Goal: Information Seeking & Learning: Learn about a topic

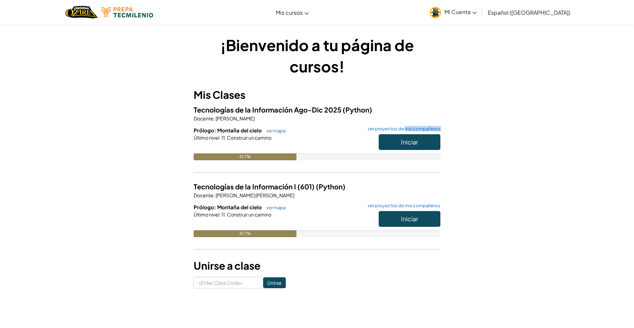
drag, startPoint x: 406, startPoint y: 131, endPoint x: 405, endPoint y: 145, distance: 14.5
click at [405, 145] on div "Prólogo: Montaña del cielo ver mapa ver proyectos de mis compañeros Iniciar Últ…" at bounding box center [317, 148] width 247 height 44
click at [405, 145] on span "Iniciar" at bounding box center [409, 142] width 17 height 8
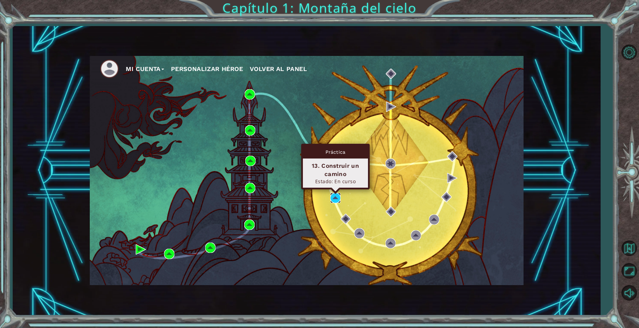
click at [336, 196] on img at bounding box center [335, 198] width 10 height 10
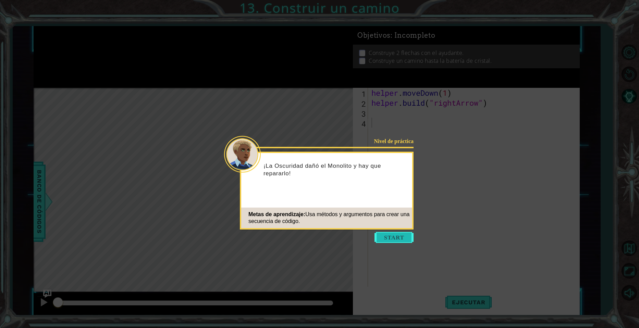
click at [382, 238] on button "Start" at bounding box center [393, 237] width 39 height 11
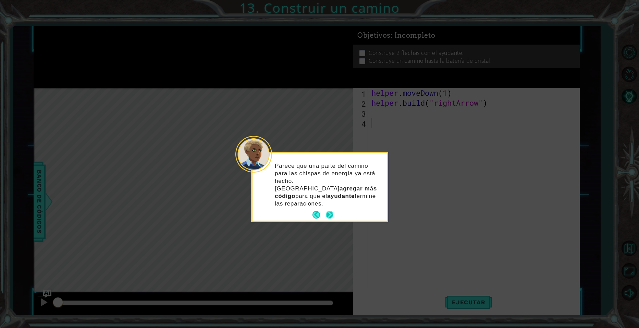
drag, startPoint x: 328, startPoint y: 199, endPoint x: 330, endPoint y: 204, distance: 5.8
click at [330, 211] on button "Next" at bounding box center [330, 215] width 8 height 8
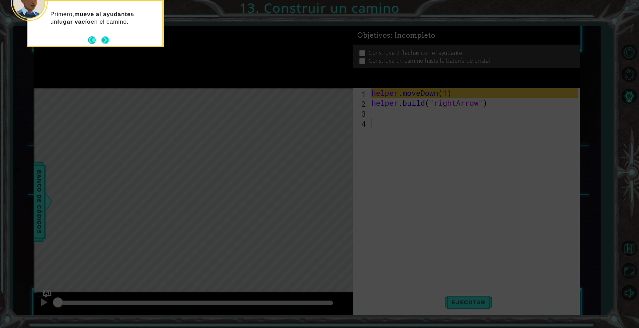
click at [106, 42] on button "Next" at bounding box center [105, 40] width 8 height 8
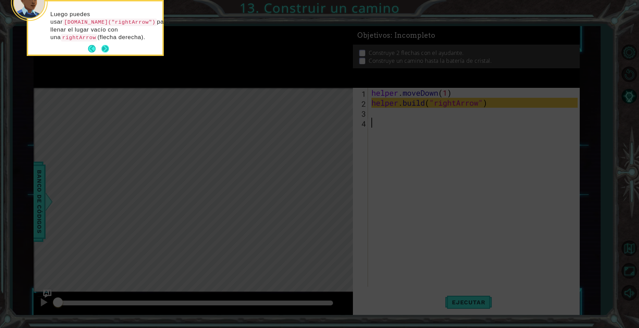
click at [106, 49] on button "Next" at bounding box center [105, 48] width 9 height 9
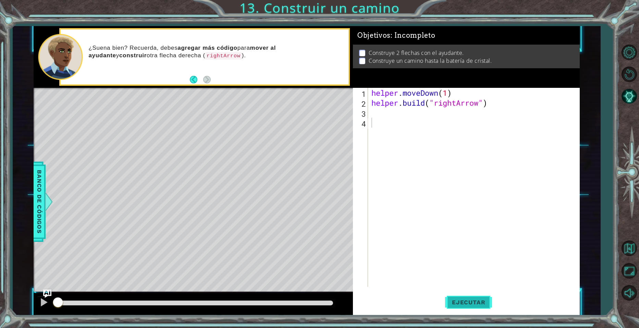
click at [478, 302] on span "Ejecutar" at bounding box center [468, 301] width 47 height 7
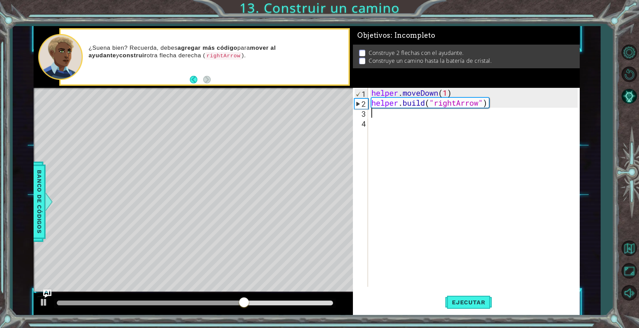
click at [373, 108] on div "helper . moveDown ( 1 ) helper . build ( "rightArrow" )" at bounding box center [475, 197] width 211 height 219
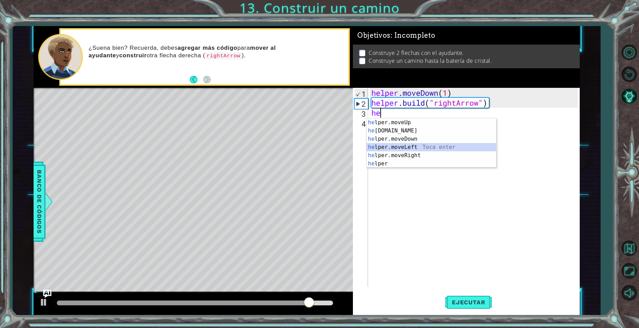
click at [410, 146] on div "he lper.moveUp Toca enter he [DOMAIN_NAME] Toca enter he lper.moveDown Toca ent…" at bounding box center [431, 151] width 129 height 66
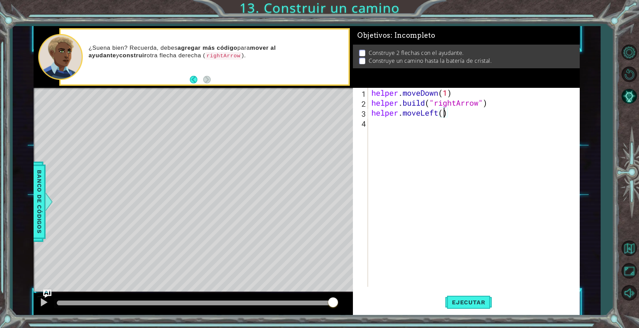
scroll to position [0, 3]
click at [456, 299] on span "Ejecutar" at bounding box center [468, 301] width 47 height 7
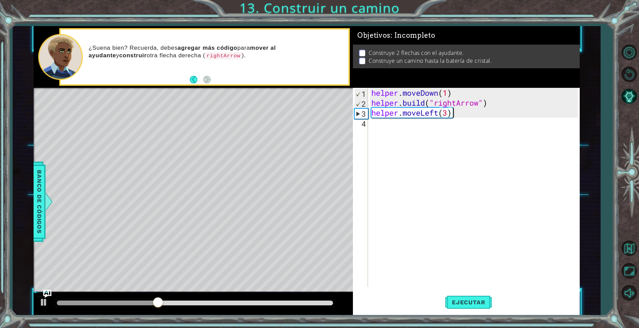
click at [452, 113] on div "helper . moveDown ( 1 ) helper . build ( "rightArrow" ) helper . moveLeft ( 3 )" at bounding box center [475, 197] width 211 height 219
click at [457, 112] on div "helper . moveDown ( 1 ) helper . build ( "rightArrow" ) helper . moveLeft ( 3 )" at bounding box center [475, 197] width 211 height 219
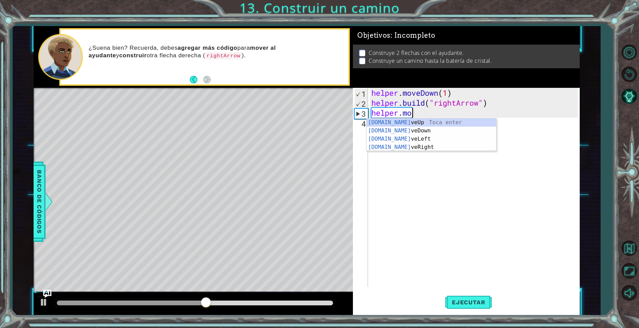
scroll to position [0, 1]
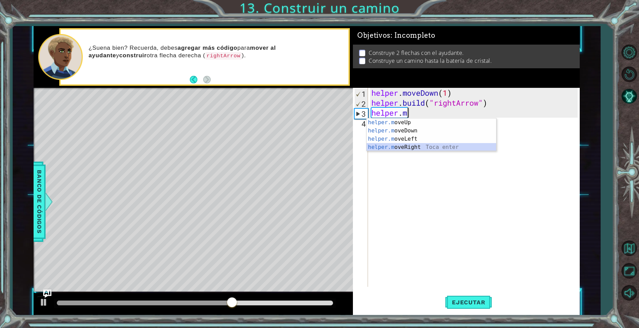
click at [410, 150] on div "helper.m oveUp Toca enter helper.m oveDown Toca enter helper.m oveLeft Toca ent…" at bounding box center [431, 142] width 129 height 49
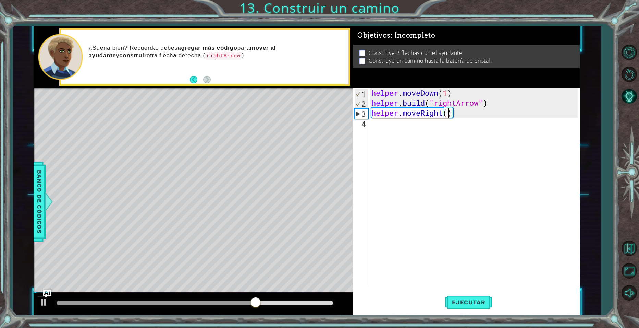
type textarea "helper.moveRight(3)"
click at [390, 125] on div "helper . moveDown ( 1 ) helper . build ( "rightArrow" ) helper . moveRight ( 3 )" at bounding box center [475, 197] width 211 height 219
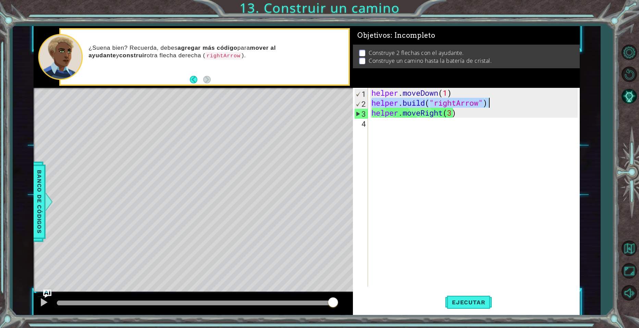
drag, startPoint x: 372, startPoint y: 103, endPoint x: 487, endPoint y: 102, distance: 115.1
click at [487, 102] on div "helper . moveDown ( 1 ) helper . build ( "rightArrow" ) helper . moveRight ( 3 )" at bounding box center [475, 197] width 211 height 219
type textarea "[DOMAIN_NAME]("rightArrow")"
click at [394, 125] on div "helper . moveDown ( 1 ) helper . build ( "rightArrow" ) helper . moveRight ( 3 )" at bounding box center [475, 197] width 211 height 219
paste textarea "[DOMAIN_NAME]("rightArrow")"
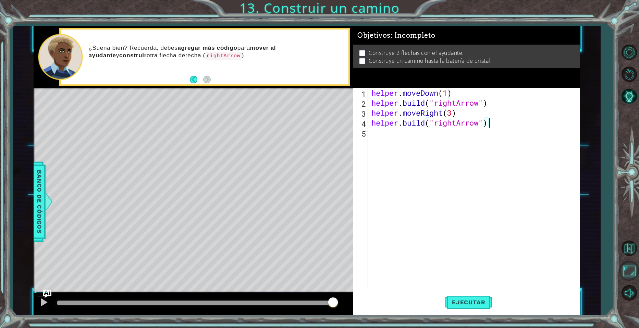
type textarea "[DOMAIN_NAME]("rightArrow")"
click at [480, 293] on button "Ejecutar" at bounding box center [468, 302] width 47 height 23
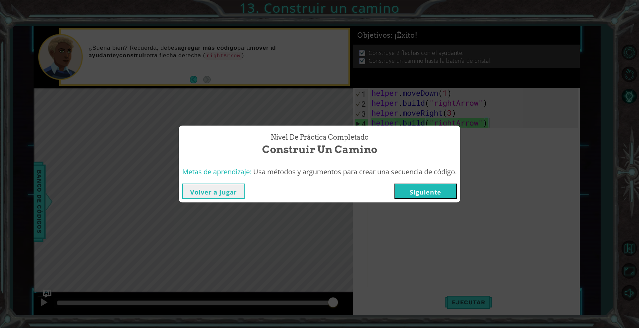
click at [432, 184] on button "Siguiente" at bounding box center [425, 190] width 62 height 15
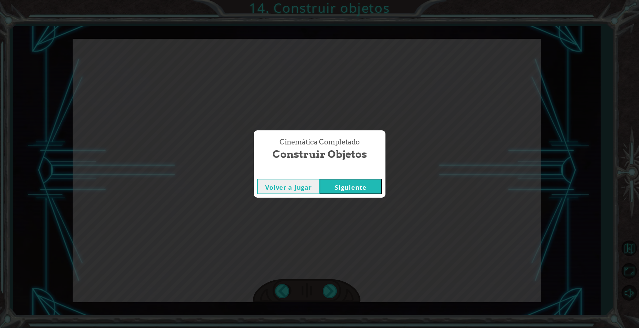
click at [364, 183] on button "Siguiente" at bounding box center [351, 185] width 62 height 15
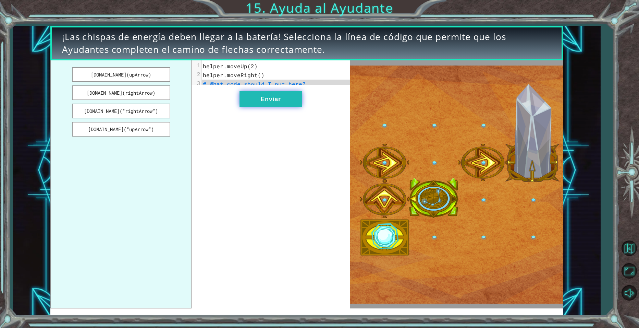
drag, startPoint x: 141, startPoint y: 72, endPoint x: 261, endPoint y: 103, distance: 123.8
click at [261, 103] on div "[DOMAIN_NAME](upArrow) [DOMAIN_NAME](rightArrow) [DOMAIN_NAME](“rightArrow”) [D…" at bounding box center [199, 184] width 299 height 248
click at [261, 103] on button "Enviar" at bounding box center [270, 98] width 62 height 15
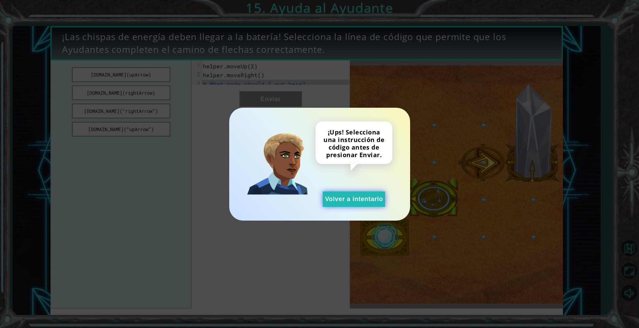
click at [337, 193] on button "Volver a intentarlo" at bounding box center [354, 198] width 62 height 15
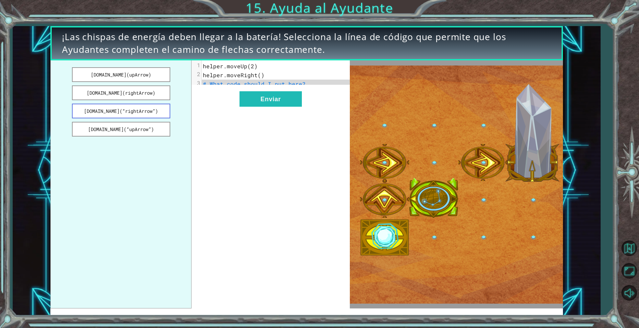
click at [148, 106] on button "[DOMAIN_NAME](“rightArrow”)" at bounding box center [121, 110] width 98 height 15
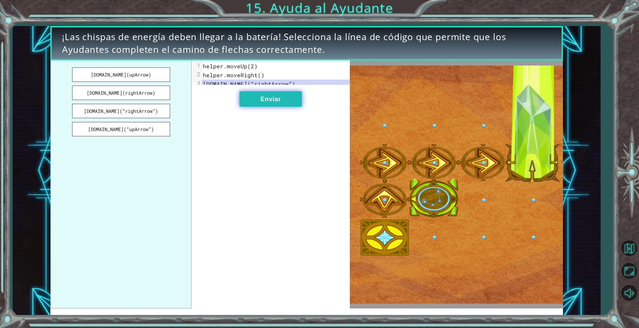
click at [265, 99] on button "Enviar" at bounding box center [270, 98] width 62 height 15
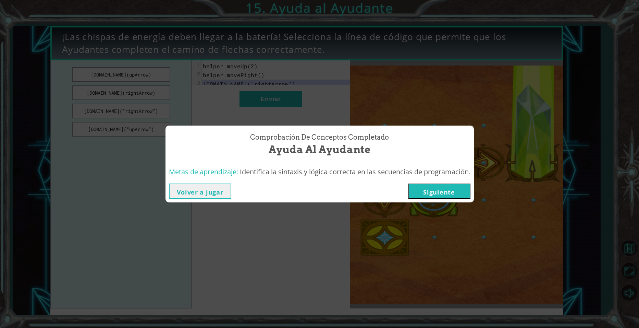
click at [435, 192] on button "Siguiente" at bounding box center [439, 190] width 62 height 15
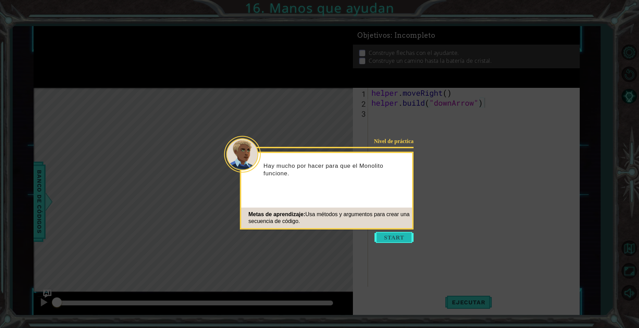
click at [391, 239] on button "Start" at bounding box center [393, 237] width 39 height 11
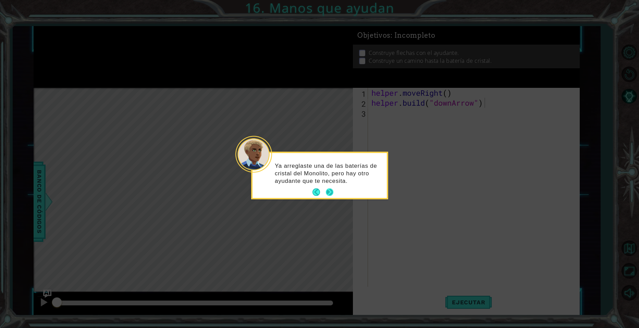
click at [331, 190] on button "Next" at bounding box center [330, 192] width 8 height 8
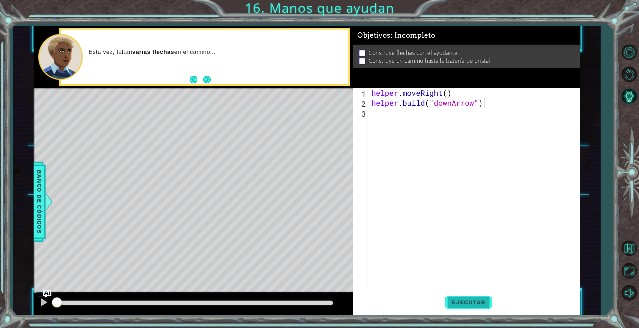
click at [452, 292] on button "Ejecutar" at bounding box center [468, 302] width 47 height 23
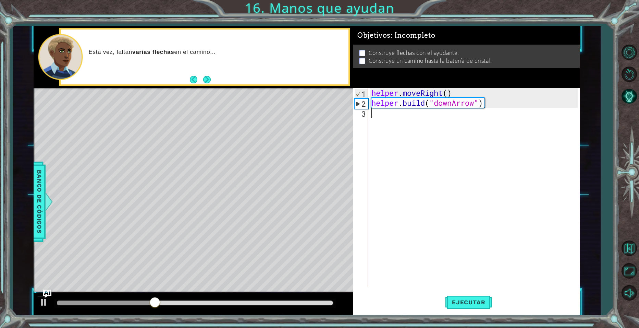
click at [382, 118] on div "helper . moveRight ( ) helper . build ( "downArrow" )" at bounding box center [475, 197] width 211 height 219
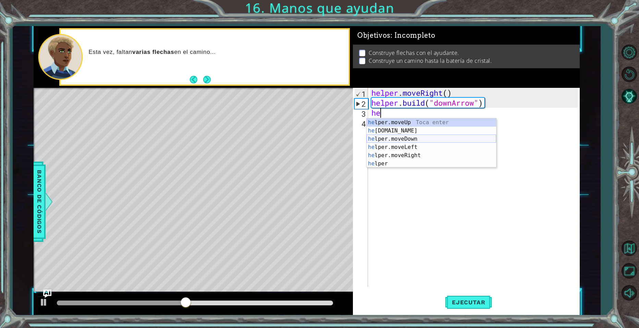
click at [409, 138] on div "he lper.moveUp Toca enter he [DOMAIN_NAME] Toca enter he lper.moveDown Toca ent…" at bounding box center [431, 151] width 129 height 66
type textarea "helper.moveDown(1)"
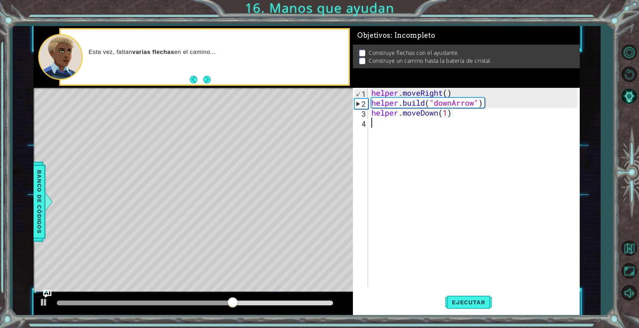
click at [376, 127] on div "helper . moveRight ( ) helper . build ( "downArrow" ) helper . moveDown ( 1 )" at bounding box center [475, 197] width 211 height 219
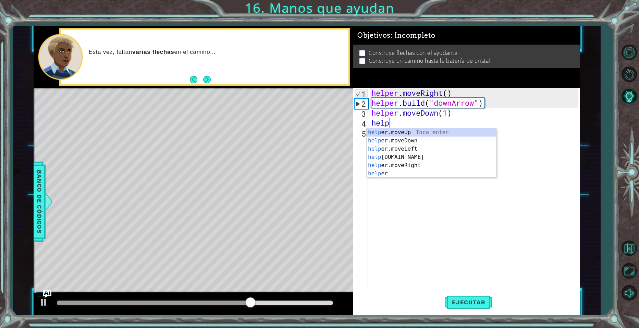
scroll to position [0, 0]
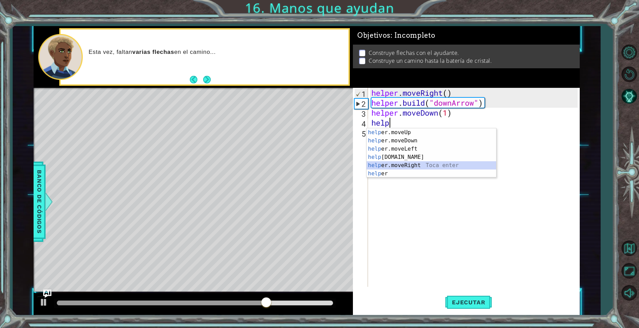
click at [410, 165] on div "help er.moveUp Toca enter help er.moveDown Toca enter help er.moveLeft Toca ent…" at bounding box center [431, 161] width 129 height 66
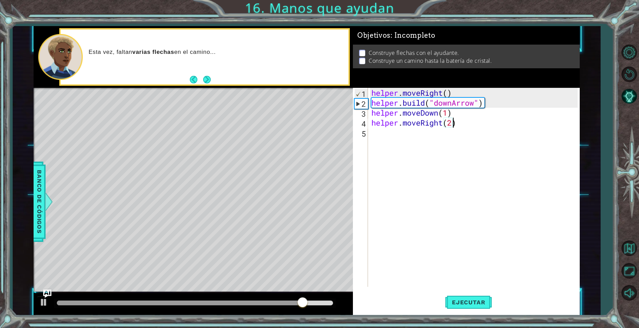
scroll to position [0, 3]
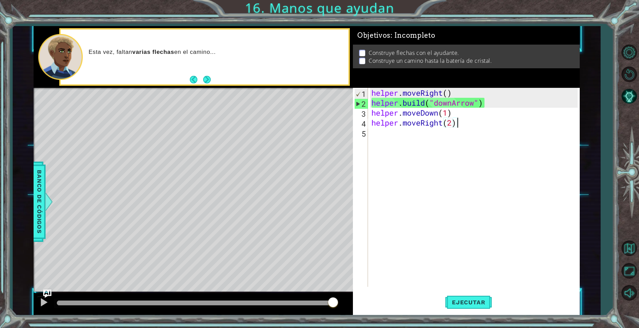
click at [456, 126] on div "helper . moveRight ( ) helper . build ( "downArrow" ) helper . moveDown ( 1 ) h…" at bounding box center [475, 197] width 211 height 219
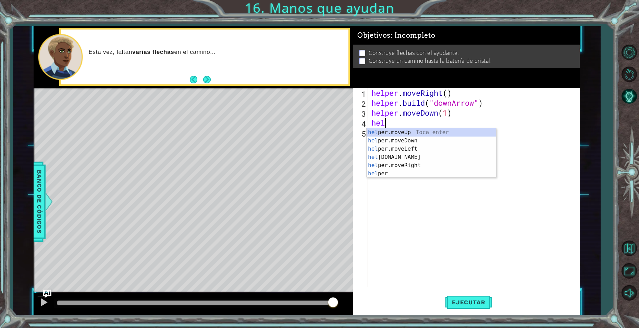
scroll to position [0, 0]
type textarea "h"
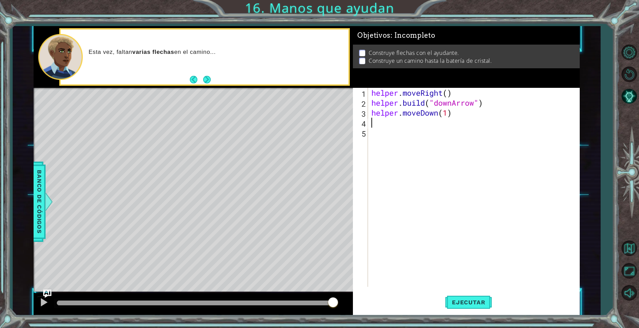
paste textarea "[DOMAIN_NAME]("rightArrow")"
type textarea "[DOMAIN_NAME]("rightArrow")"
click at [397, 136] on div "helper . moveRight ( ) helper . build ( "downArrow" ) helper . moveDown ( 1 ) h…" at bounding box center [475, 197] width 211 height 219
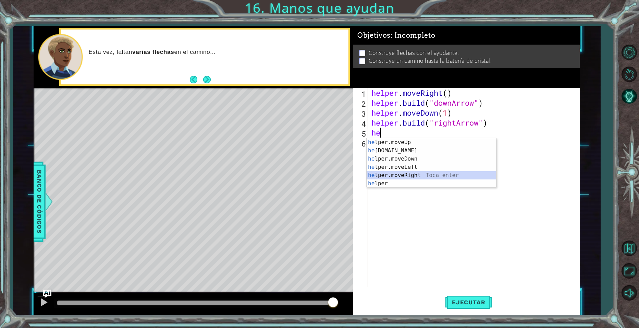
click at [410, 172] on div "he lper.moveUp Toca enter he [DOMAIN_NAME] Toca enter he lper.moveDown Toca ent…" at bounding box center [431, 171] width 129 height 66
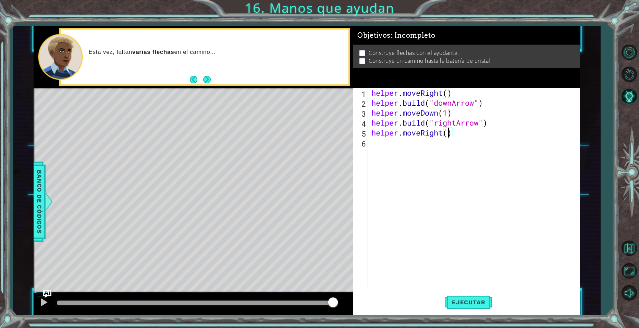
type textarea "helper.moveRight(2)"
click at [379, 149] on div "helper . moveRight ( ) helper . build ( "downArrow" ) helper . moveDown ( 1 ) h…" at bounding box center [475, 197] width 211 height 219
paste textarea "[DOMAIN_NAME]("rightArrow")"
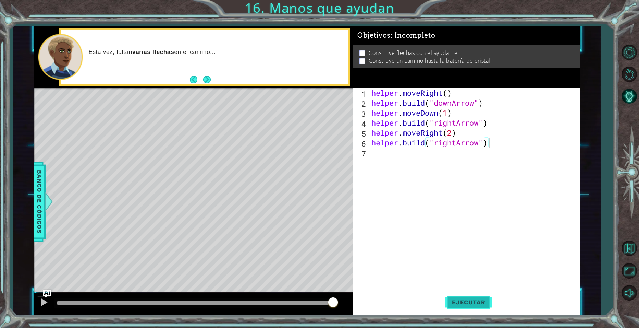
click at [463, 298] on span "Ejecutar" at bounding box center [468, 301] width 47 height 7
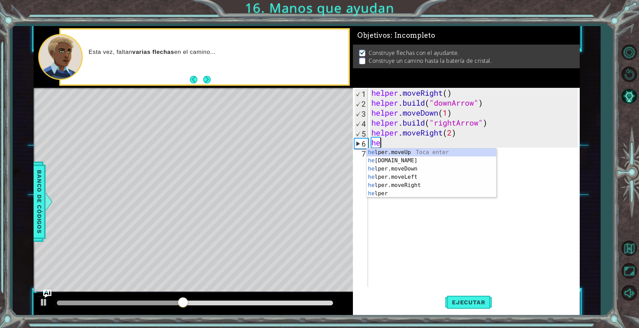
type textarea "h"
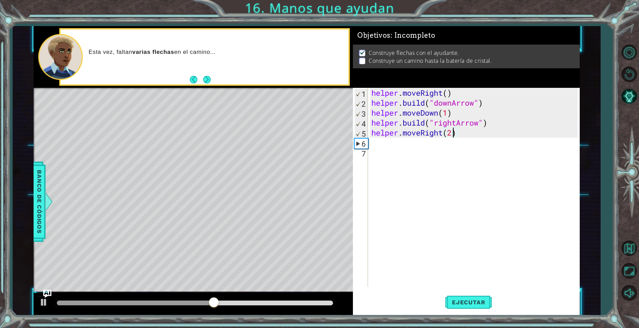
click at [452, 133] on div "helper . moveRight ( ) helper . build ( "downArrow" ) helper . moveDown ( 1 ) h…" at bounding box center [475, 197] width 211 height 219
type textarea "helper.moveRight(1)"
click at [380, 146] on div "helper . moveRight ( ) helper . build ( "downArrow" ) helper . moveDown ( 1 ) h…" at bounding box center [475, 197] width 211 height 219
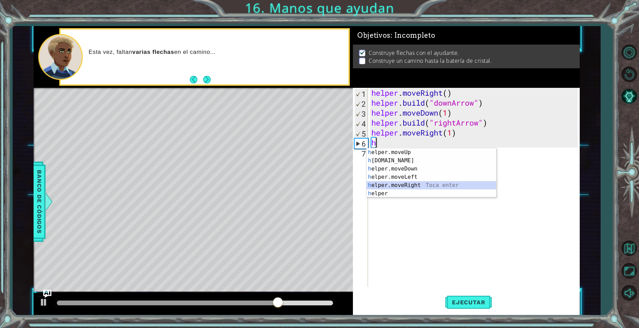
click at [399, 188] on div "h elper.moveUp Toca enter h [DOMAIN_NAME] Toca enter h elper.moveDown Toca ente…" at bounding box center [431, 181] width 129 height 66
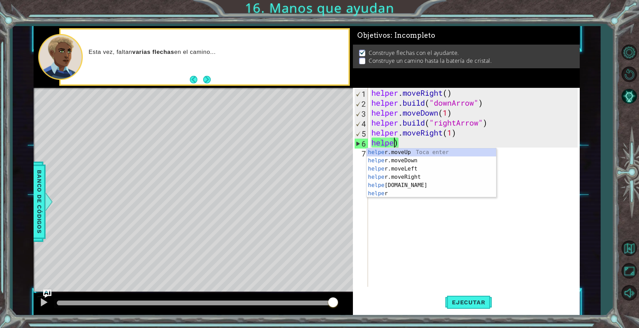
click at [403, 140] on div "helper . moveRight ( ) helper . build ( "downArrow" ) helper . moveDown ( 1 ) h…" at bounding box center [475, 197] width 211 height 219
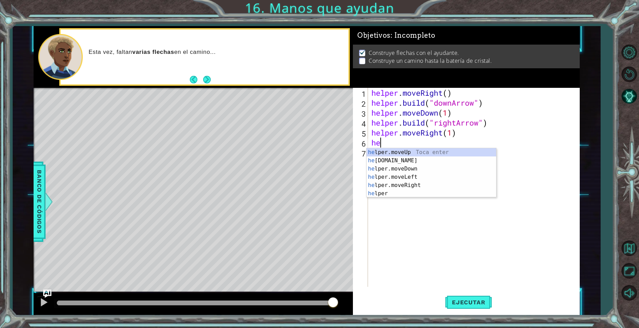
type textarea "h"
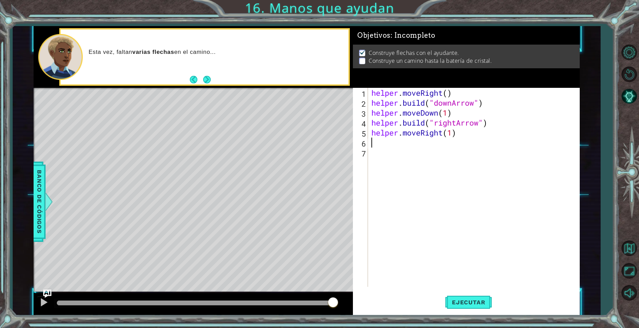
paste textarea "[DOMAIN_NAME]("rightArrow")"
type textarea "[DOMAIN_NAME]("rightArrow")"
click at [383, 155] on div "helper . moveRight ( ) helper . build ( "downArrow" ) helper . moveDown ( 1 ) h…" at bounding box center [475, 197] width 211 height 219
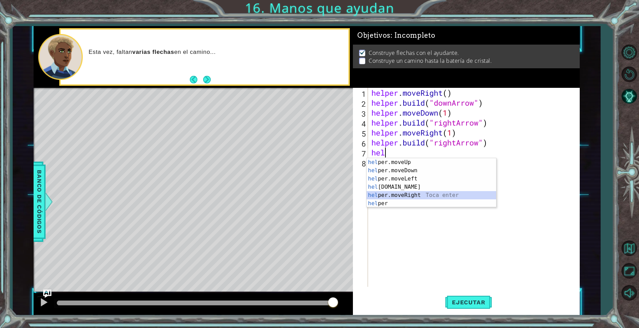
click at [392, 192] on div "hel per.moveUp Toca enter hel per.moveDown Toca enter hel per.moveLeft Toca ent…" at bounding box center [431, 191] width 129 height 66
type textarea "helper.moveRight(1)"
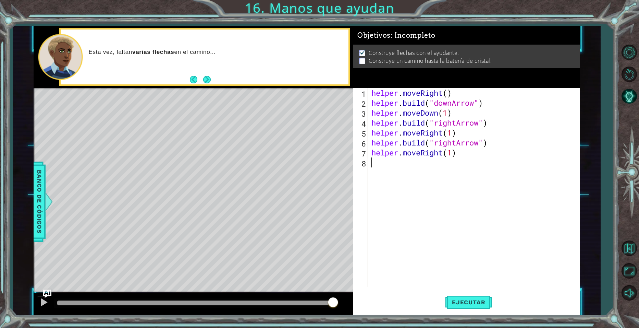
click at [378, 159] on div "helper . moveRight ( ) helper . build ( "downArrow" ) helper . moveDown ( 1 ) h…" at bounding box center [475, 197] width 211 height 219
paste textarea "[DOMAIN_NAME]("rightArrow")"
type textarea "[DOMAIN_NAME]("rightArrow")"
click at [466, 298] on button "Ejecutar" at bounding box center [468, 302] width 47 height 23
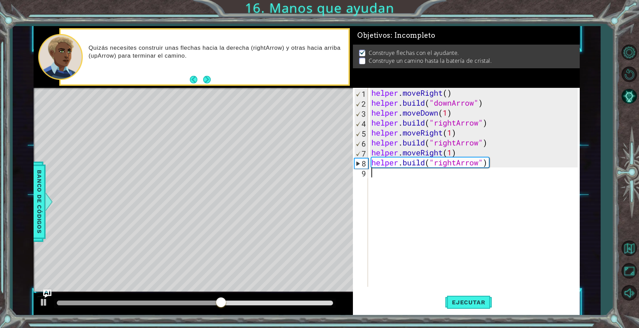
click at [378, 175] on div "helper . moveRight ( ) helper . build ( "downArrow" ) helper . moveDown ( 1 ) h…" at bounding box center [475, 197] width 211 height 219
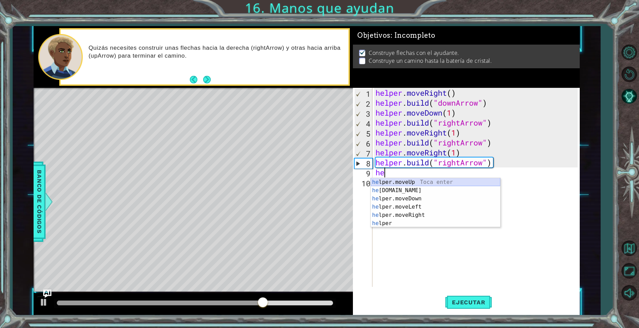
click at [412, 183] on div "he lper.moveUp Toca enter he [DOMAIN_NAME] Toca enter he lper.moveDown Toca ent…" at bounding box center [435, 211] width 129 height 66
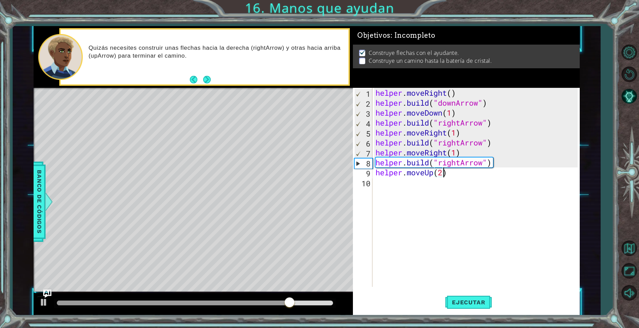
scroll to position [0, 3]
click at [466, 306] on button "Ejecutar" at bounding box center [468, 302] width 47 height 23
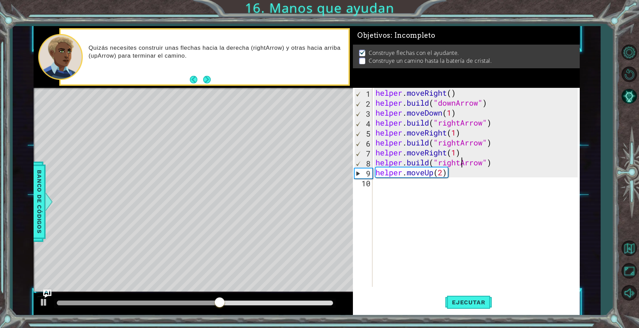
click at [460, 162] on div "helper . moveRight ( ) helper . build ( "downArrow" ) helper . moveDown ( 1 ) h…" at bounding box center [477, 197] width 207 height 219
type textarea "[DOMAIN_NAME]("upArrow")"
click at [464, 301] on span "Ejecutar" at bounding box center [468, 301] width 47 height 7
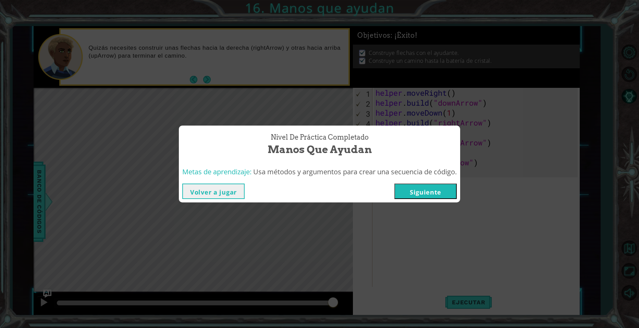
click at [419, 197] on button "Siguiente" at bounding box center [425, 190] width 62 height 15
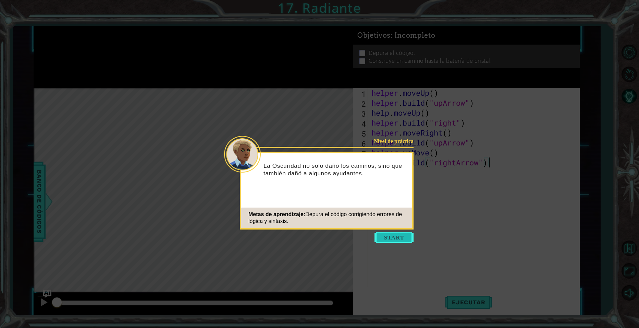
click at [407, 233] on button "Start" at bounding box center [393, 237] width 39 height 11
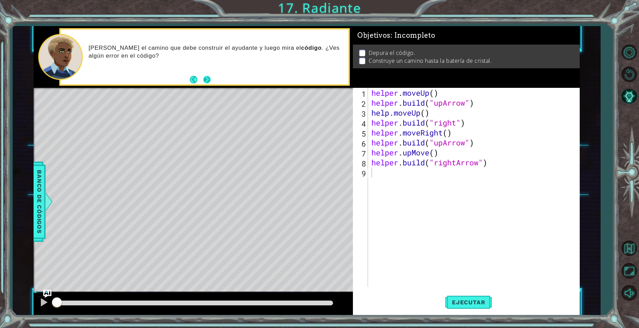
click at [206, 76] on button "Next" at bounding box center [206, 79] width 9 height 9
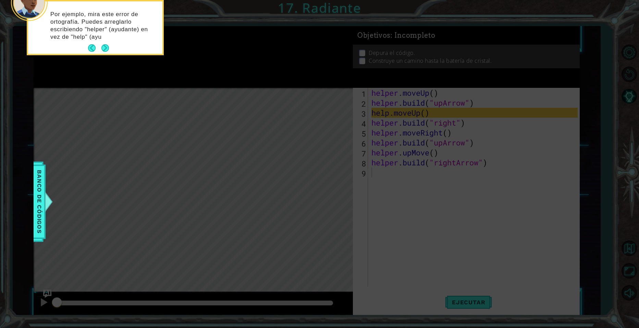
click at [206, 76] on icon at bounding box center [319, 48] width 639 height 557
click at [108, 48] on button "Next" at bounding box center [105, 48] width 8 height 8
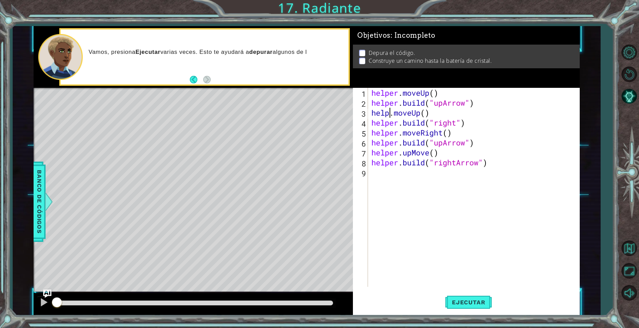
click at [391, 113] on div "helper . moveUp ( ) helper . build ( "upArrow" ) help . moveUp ( ) helper . bui…" at bounding box center [475, 197] width 211 height 219
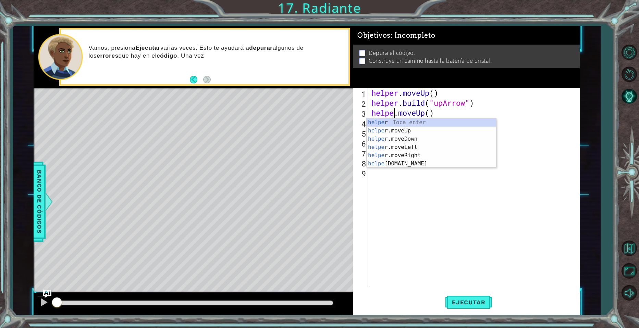
type textarea "helper.moveUp()"
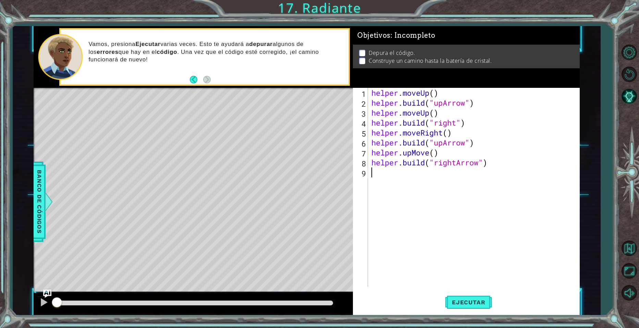
click at [373, 195] on div "helper . moveUp ( ) helper . build ( "upArrow" ) helper . moveUp ( ) helper . b…" at bounding box center [475, 197] width 211 height 219
click at [464, 298] on span "Ejecutar" at bounding box center [468, 301] width 47 height 7
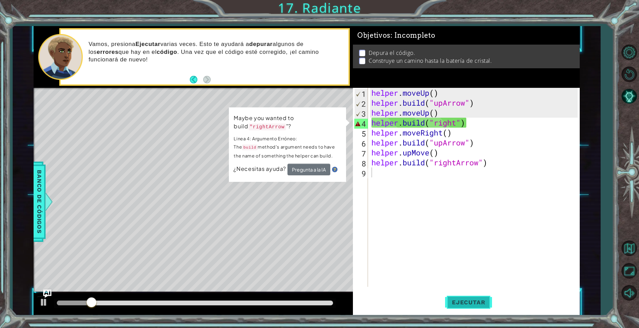
click at [464, 298] on span "Ejecutar" at bounding box center [468, 301] width 47 height 7
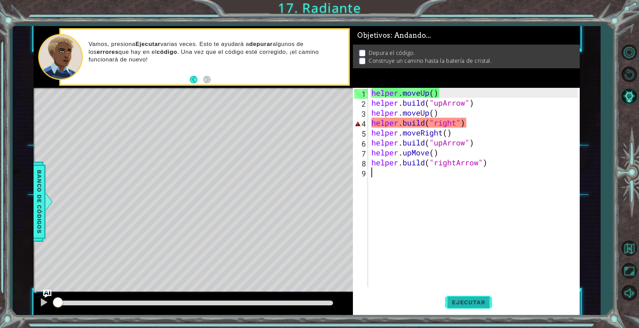
click at [464, 298] on span "Ejecutar" at bounding box center [468, 301] width 47 height 7
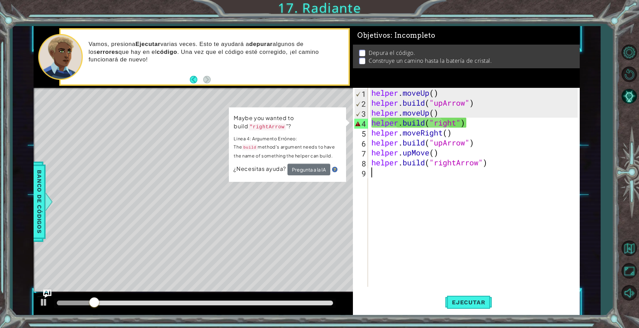
click at [424, 260] on div "helper . moveUp ( ) helper . build ( "upArrow" ) helper . moveUp ( ) helper . b…" at bounding box center [475, 197] width 211 height 219
click at [343, 224] on div "Level Map" at bounding box center [192, 189] width 317 height 202
click at [457, 122] on div "helper . moveUp ( ) helper . build ( "upArrow" ) helper . moveUp ( ) helper . b…" at bounding box center [475, 197] width 211 height 219
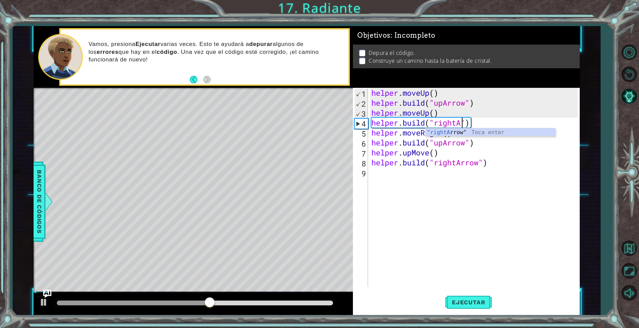
scroll to position [0, 4]
type textarea "[DOMAIN_NAME]("rightArrow")"
click at [462, 173] on div "helper . moveUp ( ) helper . build ( "upArrow" ) helper . moveUp ( ) helper . b…" at bounding box center [475, 197] width 211 height 219
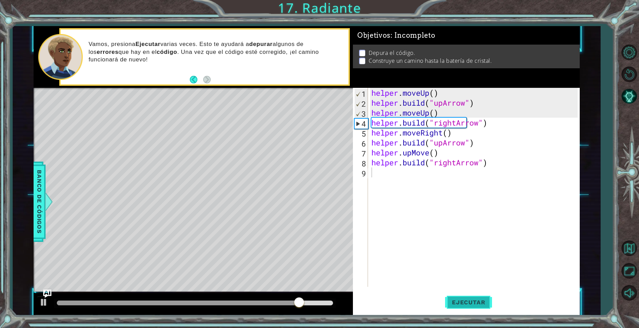
click at [459, 304] on span "Ejecutar" at bounding box center [468, 301] width 47 height 7
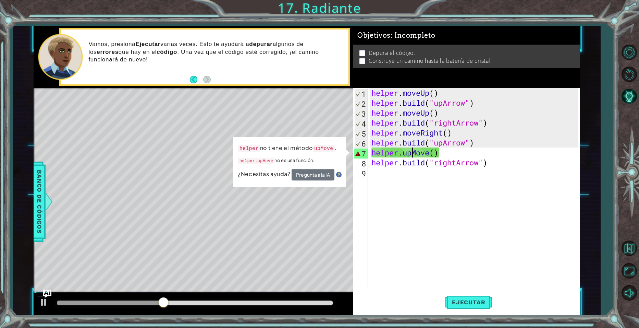
click at [413, 155] on div "helper . moveUp ( ) helper . build ( "upArrow" ) helper . moveUp ( ) helper . b…" at bounding box center [475, 197] width 211 height 219
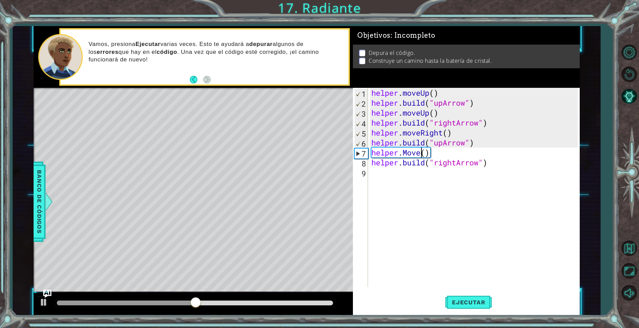
click at [421, 152] on div "helper . moveUp ( ) helper . build ( "upArrow" ) helper . moveUp ( ) helper . b…" at bounding box center [475, 197] width 211 height 219
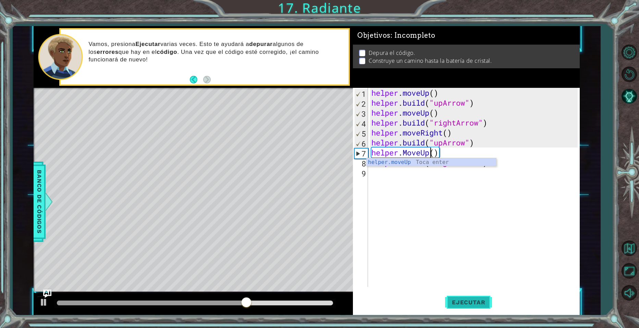
type textarea "helper.MoveUp()"
click at [470, 307] on button "Ejecutar" at bounding box center [468, 302] width 47 height 23
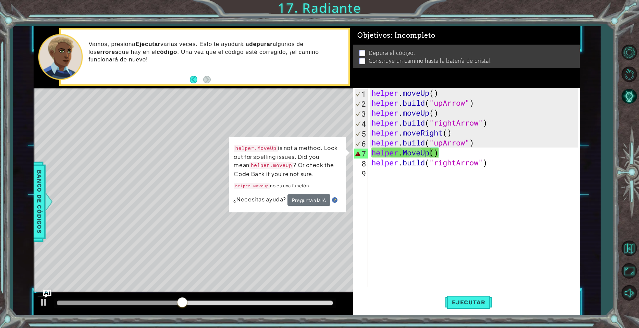
click at [206, 166] on div "Level Map" at bounding box center [192, 189] width 317 height 202
click at [425, 225] on div "helper . moveUp ( ) helper . build ( "upArrow" ) helper . moveUp ( ) helper . b…" at bounding box center [475, 197] width 211 height 219
drag, startPoint x: 425, startPoint y: 225, endPoint x: 330, endPoint y: 250, distance: 98.9
click at [330, 250] on div "1 ההההההההההההההההההההההההההההההההההההההההההההההההההההההההההההההההההההההההההההה…" at bounding box center [307, 170] width 546 height 288
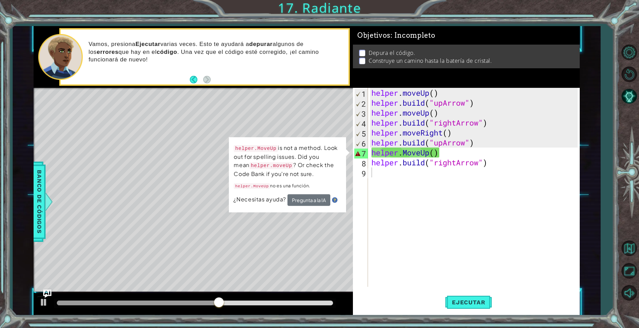
drag, startPoint x: 330, startPoint y: 250, endPoint x: 57, endPoint y: 267, distance: 273.2
click at [57, 267] on div "Level Map" at bounding box center [192, 189] width 317 height 202
click at [46, 298] on div at bounding box center [43, 301] width 9 height 9
click at [378, 150] on div "helper . moveUp ( ) helper . build ( "upArrow" ) helper . moveUp ( ) helper . b…" at bounding box center [475, 197] width 211 height 219
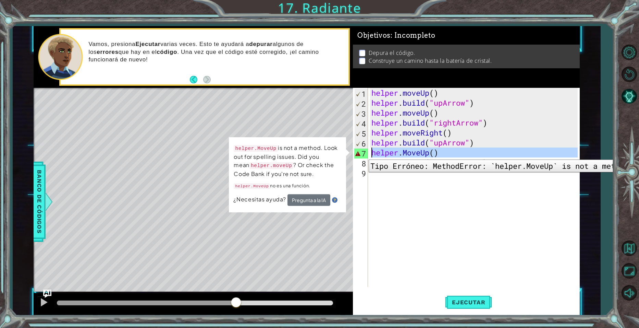
click at [363, 154] on div "7" at bounding box center [361, 153] width 14 height 10
type textarea "helper.MoveUp()"
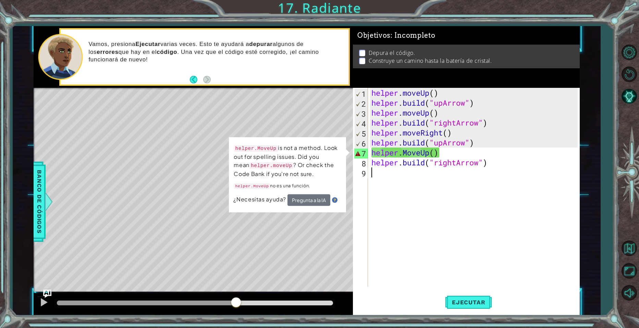
click at [391, 198] on div "helper . moveUp ( ) helper . build ( "upArrow" ) helper . moveUp ( ) helper . b…" at bounding box center [475, 197] width 211 height 219
drag, startPoint x: 391, startPoint y: 198, endPoint x: 440, endPoint y: 179, distance: 52.0
click at [440, 179] on div "helper . moveUp ( ) helper . build ( "upArrow" ) helper . moveUp ( ) helper . b…" at bounding box center [475, 197] width 211 height 219
click at [313, 201] on button "Pregunta a la IA" at bounding box center [308, 200] width 43 height 12
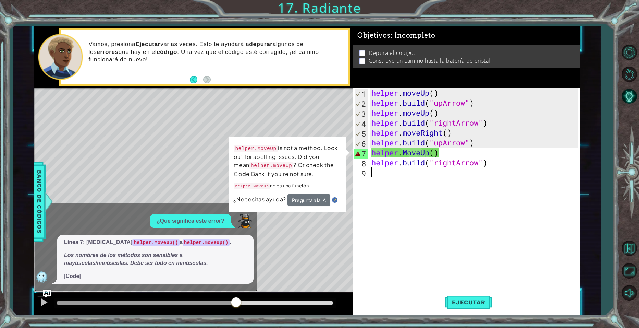
click at [254, 223] on div "x ¿Qué significa este error? Línea 7: [MEDICAL_DATA] helper.MoveUp() a helper.m…" at bounding box center [146, 247] width 223 height 88
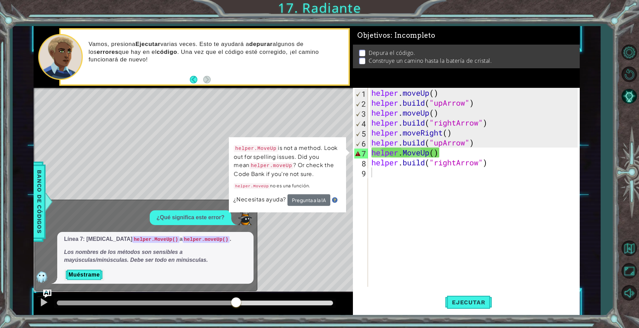
click at [236, 240] on p "Línea 7: [MEDICAL_DATA] helper.MoveUp() a helper.moveUp() ." at bounding box center [155, 239] width 183 height 8
click at [438, 154] on div "helper . moveUp ( ) helper . build ( "upArrow" ) helper . moveUp ( ) helper . b…" at bounding box center [475, 197] width 211 height 219
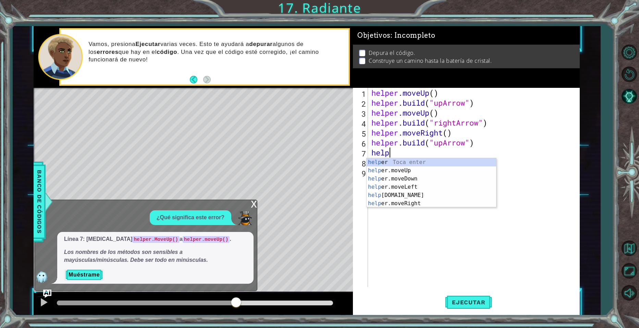
scroll to position [0, 1]
type textarea "helper"
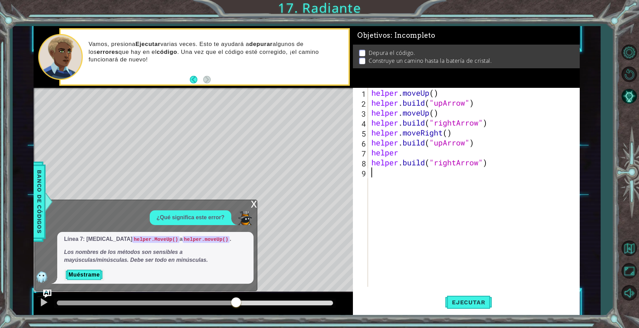
click at [398, 223] on div "helper . moveUp ( ) helper . build ( "upArrow" ) helper . moveUp ( ) helper . b…" at bounding box center [475, 197] width 211 height 219
click at [255, 202] on div "x" at bounding box center [254, 203] width 6 height 7
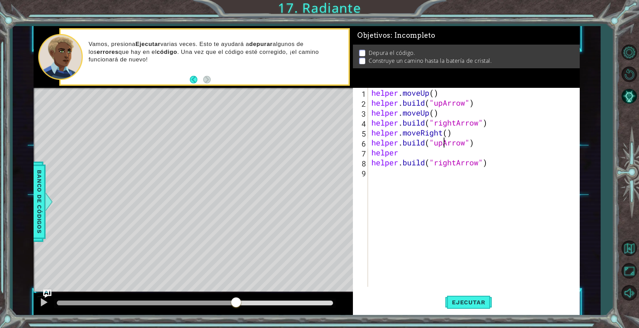
click at [444, 141] on div "helper . moveUp ( ) helper . build ( "upArrow" ) helper . moveUp ( ) helper . b…" at bounding box center [475, 197] width 211 height 219
click at [407, 157] on div "helper . moveUp ( ) helper . build ( "upArrow" ) helper . moveUp ( ) helper . b…" at bounding box center [475, 197] width 211 height 219
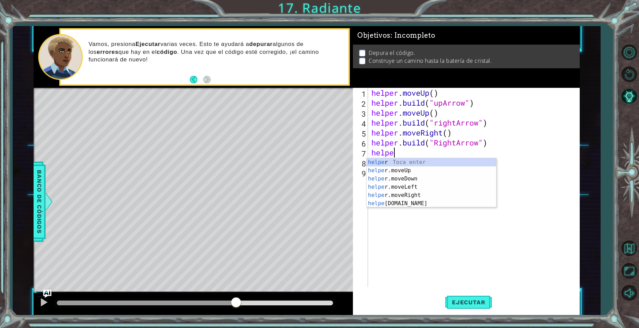
scroll to position [0, 1]
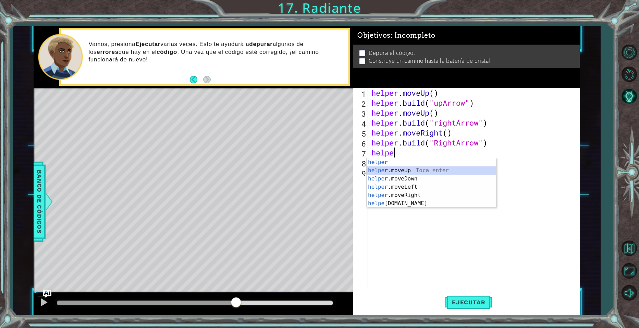
click at [402, 166] on div "helpe r Toca enter helpe r.moveUp Toca enter helpe r.moveDown Toca enter helpe …" at bounding box center [431, 191] width 129 height 66
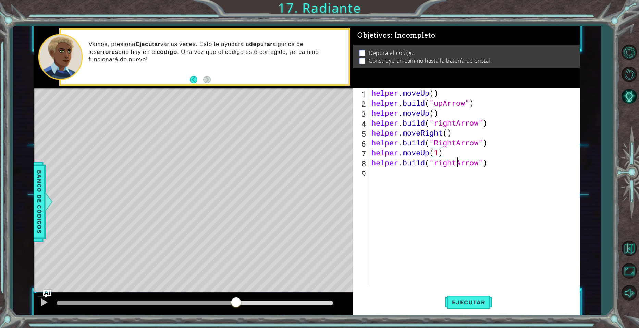
click at [456, 162] on div "helper . moveUp ( ) helper . build ( "upArrow" ) helper . moveUp ( ) helper . b…" at bounding box center [475, 197] width 211 height 219
click at [464, 299] on span "Ejecutar" at bounding box center [468, 301] width 47 height 7
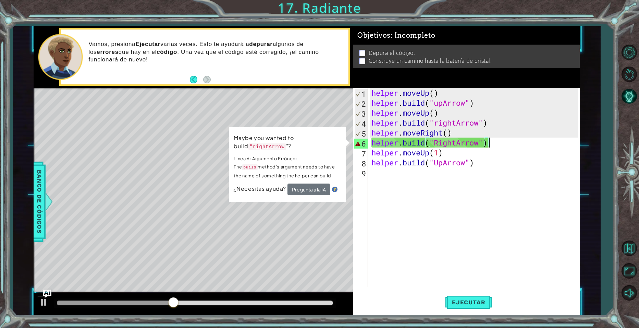
click at [490, 147] on div "helper . moveUp ( ) helper . build ( "upArrow" ) helper . moveUp ( ) helper . b…" at bounding box center [475, 197] width 211 height 219
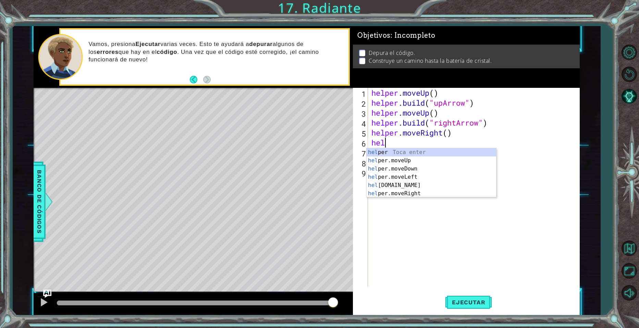
scroll to position [0, 0]
type textarea "h"
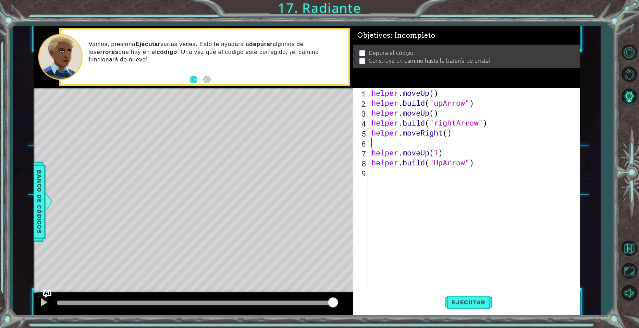
paste textarea "[DOMAIN_NAME]("rightArrow")"
click at [459, 297] on button "Ejecutar" at bounding box center [468, 302] width 47 height 23
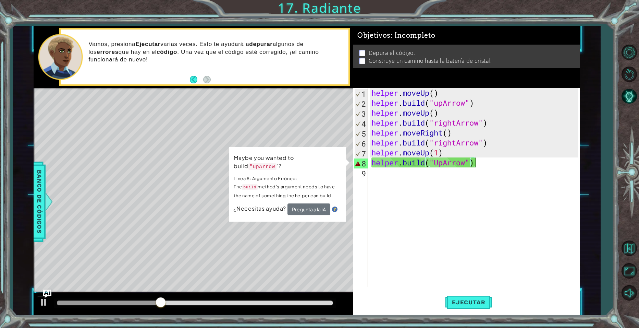
click at [482, 164] on div "helper . moveUp ( ) helper . build ( "upArrow" ) helper . moveUp ( ) helper . b…" at bounding box center [475, 197] width 211 height 219
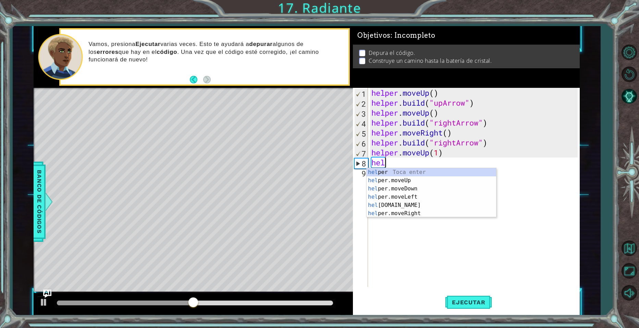
type textarea "h"
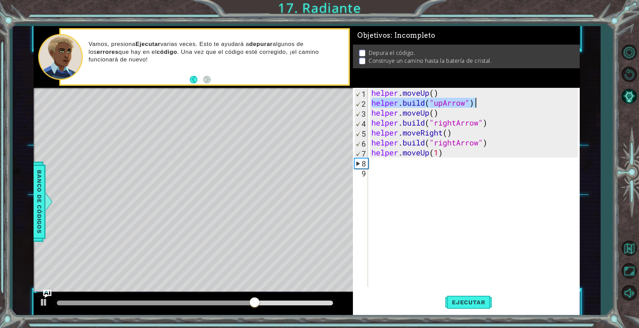
drag, startPoint x: 371, startPoint y: 106, endPoint x: 478, endPoint y: 103, distance: 107.3
click at [478, 103] on div "helper . moveUp ( ) helper . build ( "upArrow" ) helper . moveUp ( ) helper . b…" at bounding box center [475, 197] width 211 height 219
type textarea "[DOMAIN_NAME]("upArrow")"
click at [371, 168] on div "helper . moveUp ( ) helper . build ( "upArrow" ) helper . moveUp ( ) helper . b…" at bounding box center [475, 197] width 211 height 219
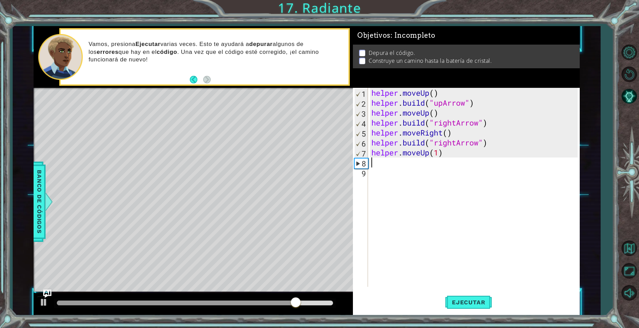
click at [372, 166] on div "helper . moveUp ( ) helper . build ( "upArrow" ) helper . moveUp ( ) helper . b…" at bounding box center [475, 197] width 211 height 219
paste textarea "[DOMAIN_NAME]("upArrow")"
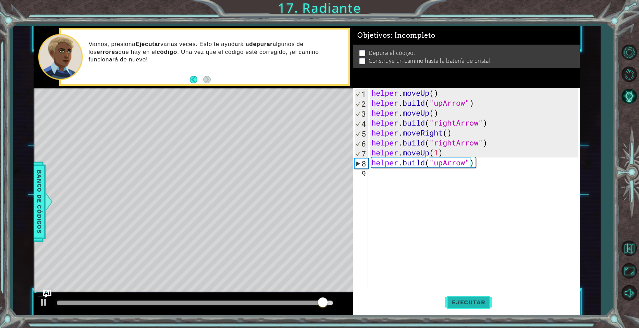
click at [460, 306] on button "Ejecutar" at bounding box center [468, 302] width 47 height 23
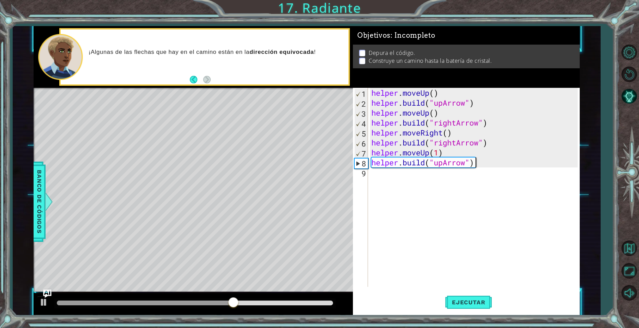
click at [479, 166] on div "helper . moveUp ( ) helper . build ( "upArrow" ) helper . moveUp ( ) helper . b…" at bounding box center [475, 197] width 211 height 219
click at [480, 164] on div "helper . moveUp ( ) helper . build ( "upArrow" ) helper . moveUp ( ) helper . b…" at bounding box center [475, 197] width 211 height 219
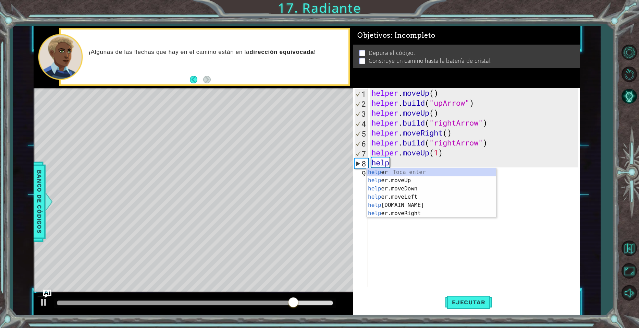
type textarea "h"
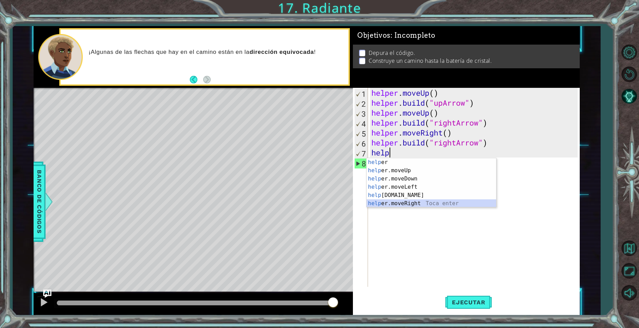
click at [416, 203] on div "help [PERSON_NAME] enter help er.moveUp Toca enter help er.moveDown Toca enter …" at bounding box center [431, 191] width 129 height 66
type textarea "helper.moveRight(1)"
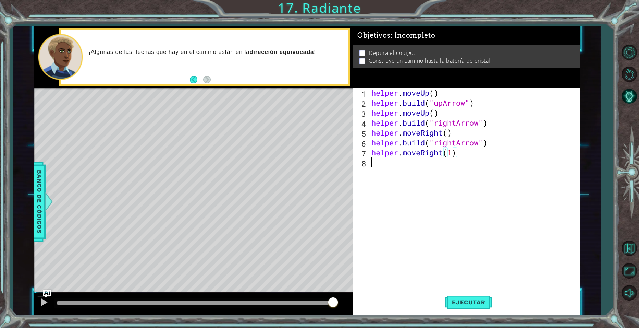
click at [375, 164] on div "helper . moveUp ( ) helper . build ( "upArrow" ) helper . moveUp ( ) helper . b…" at bounding box center [475, 197] width 211 height 219
drag, startPoint x: 373, startPoint y: 143, endPoint x: 489, endPoint y: 143, distance: 116.5
click at [489, 143] on div "helper . moveUp ( ) helper . build ( "upArrow" ) helper . moveUp ( ) helper . b…" at bounding box center [475, 197] width 211 height 219
type textarea "[DOMAIN_NAME]("rightArrow")"
click at [392, 165] on div "helper . moveUp ( ) helper . build ( "upArrow" ) helper . moveUp ( ) helper . b…" at bounding box center [475, 197] width 211 height 219
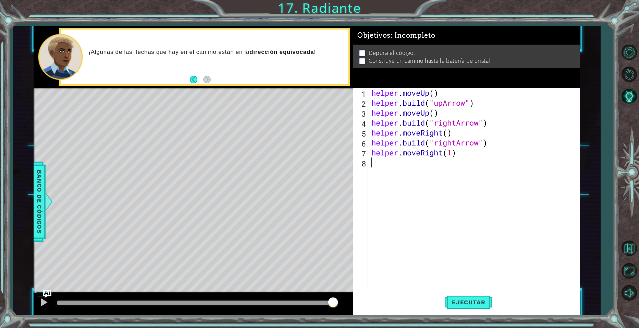
paste textarea "[DOMAIN_NAME]("rightArrow")"
type textarea "[DOMAIN_NAME]("rightArrow")"
click at [377, 175] on div "helper . moveUp ( ) helper . build ( "upArrow" ) helper . moveUp ( ) helper . b…" at bounding box center [475, 197] width 211 height 219
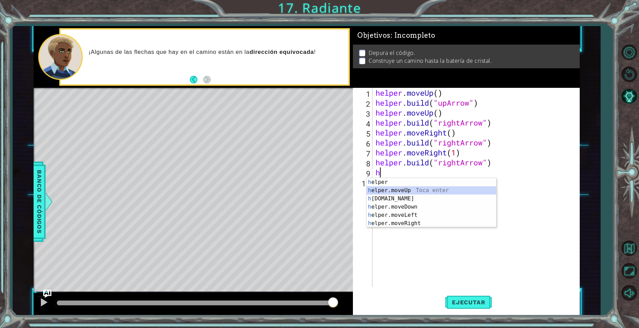
click at [410, 194] on div "h elper Toca enter h elper.moveUp Toca enter h [DOMAIN_NAME] Toca enter h elper…" at bounding box center [431, 211] width 129 height 66
type textarea "helper.moveUp(1)"
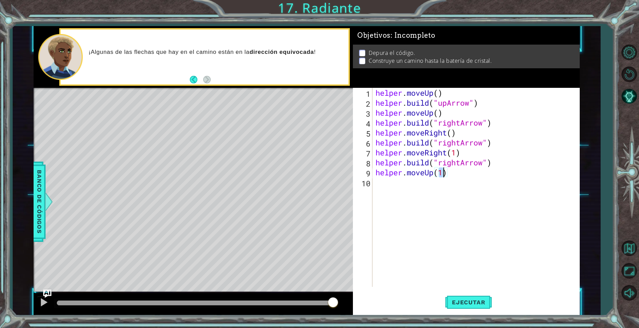
click at [387, 188] on div "helper . moveUp ( ) helper . build ( "upArrow" ) helper . moveUp ( ) helper . b…" at bounding box center [477, 197] width 207 height 219
drag, startPoint x: 374, startPoint y: 102, endPoint x: 481, endPoint y: 105, distance: 106.2
click at [481, 105] on div "helper . moveUp ( ) helper . build ( "upArrow" ) helper . moveUp ( ) helper . b…" at bounding box center [477, 197] width 207 height 219
type textarea "[DOMAIN_NAME]("upArrow")"
click at [403, 186] on div "helper . moveUp ( ) helper . build ( "upArrow" ) helper . moveUp ( ) helper . b…" at bounding box center [477, 197] width 207 height 219
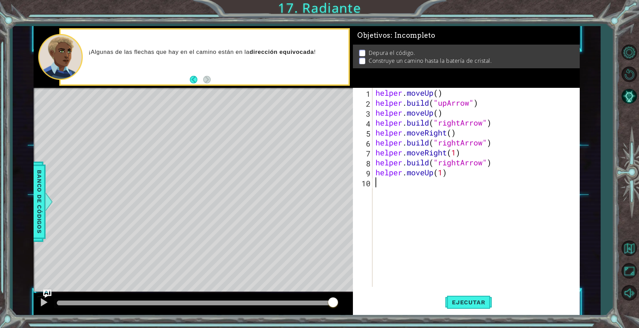
paste textarea "[DOMAIN_NAME]("upArrow")"
click at [472, 303] on span "Ejecutar" at bounding box center [468, 301] width 47 height 7
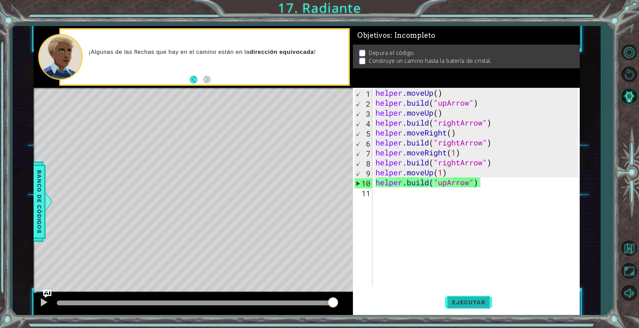
click at [472, 303] on span "Ejecutar" at bounding box center [468, 301] width 47 height 7
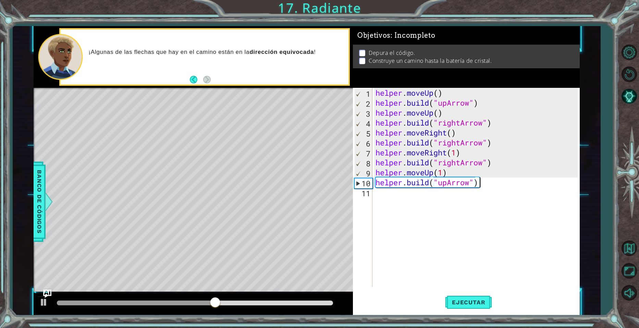
click at [447, 184] on div "helper . moveUp ( ) helper . build ( "upArrow" ) helper . moveUp ( ) helper . b…" at bounding box center [477, 197] width 207 height 219
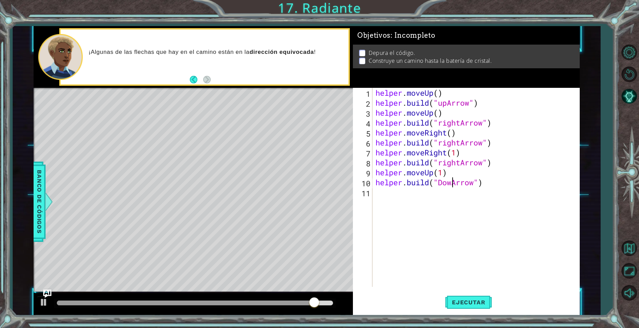
scroll to position [0, 3]
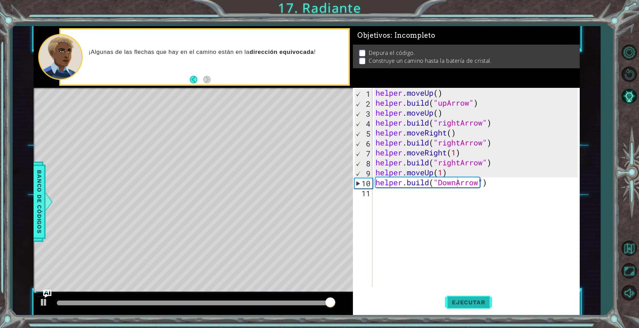
click at [464, 298] on span "Ejecutar" at bounding box center [468, 301] width 47 height 7
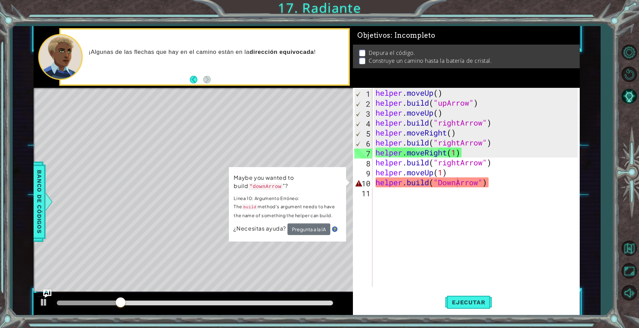
click at [190, 158] on div "Level Map" at bounding box center [192, 189] width 317 height 202
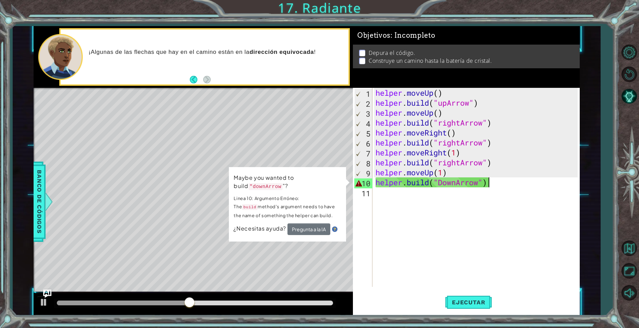
click at [508, 186] on div "helper . moveUp ( ) helper . build ( "upArrow" ) helper . moveUp ( ) helper . b…" at bounding box center [477, 197] width 207 height 219
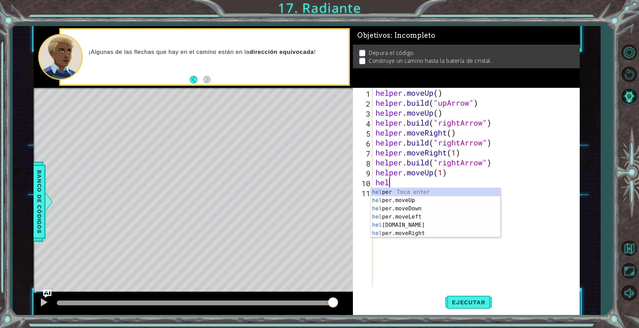
scroll to position [0, 0]
type textarea "h"
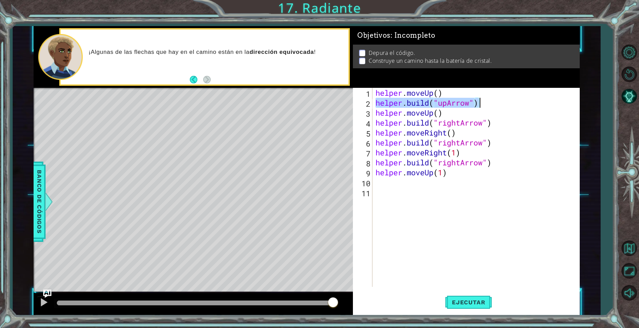
drag, startPoint x: 376, startPoint y: 101, endPoint x: 480, endPoint y: 102, distance: 104.1
click at [480, 102] on div "helper . moveUp ( ) helper . build ( "upArrow" ) helper . moveUp ( ) helper . b…" at bounding box center [477, 197] width 207 height 219
type textarea "[DOMAIN_NAME]("upArrow")"
click at [381, 186] on div "helper . moveUp ( ) helper . build ( "upArrow" ) helper . moveUp ( ) helper . b…" at bounding box center [477, 197] width 207 height 219
paste textarea "[DOMAIN_NAME]("upArrow")"
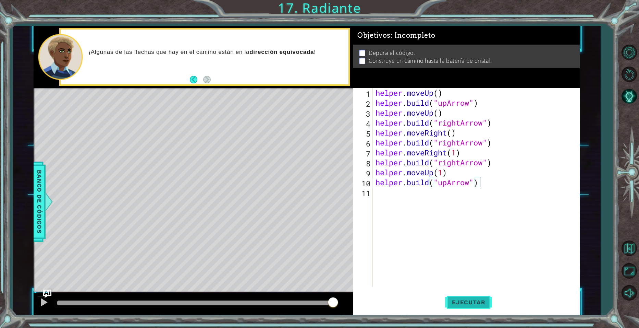
click at [473, 302] on span "Ejecutar" at bounding box center [468, 301] width 47 height 7
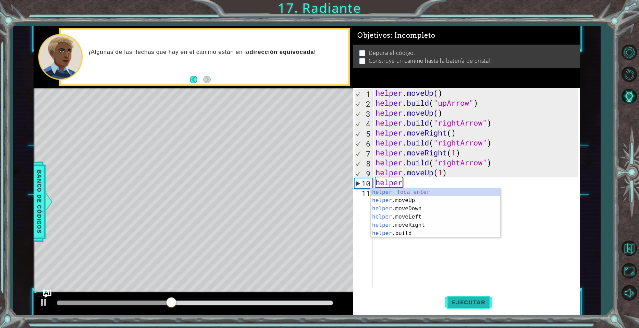
type textarea "h"
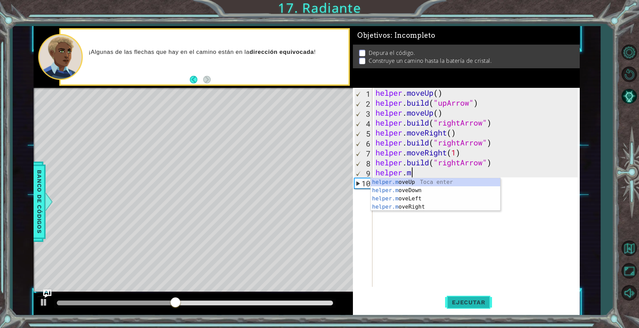
type textarea "h"
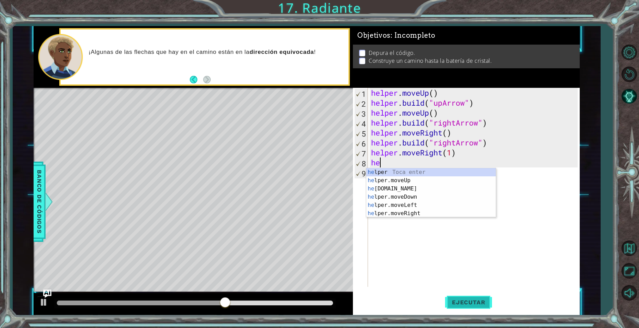
type textarea "h"
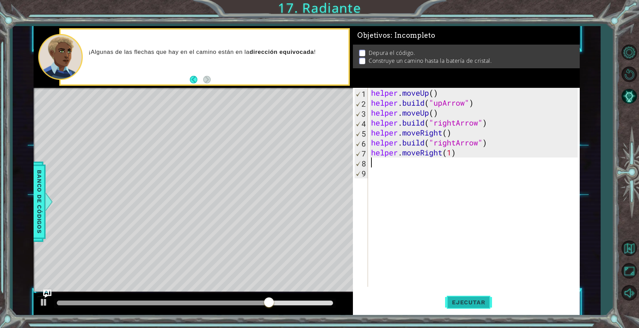
paste textarea "[DOMAIN_NAME]("upArrow")"
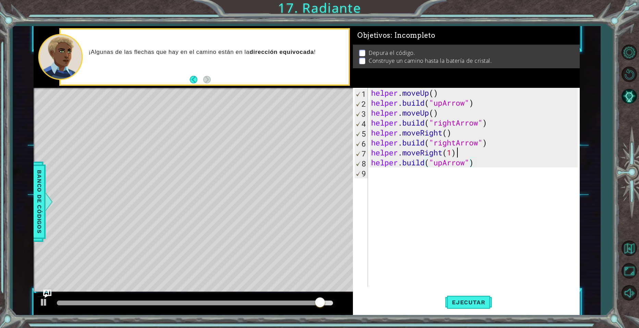
click at [456, 152] on div "helper . moveUp ( ) helper . build ( "upArrow" ) helper . moveUp ( ) helper . b…" at bounding box center [475, 197] width 211 height 219
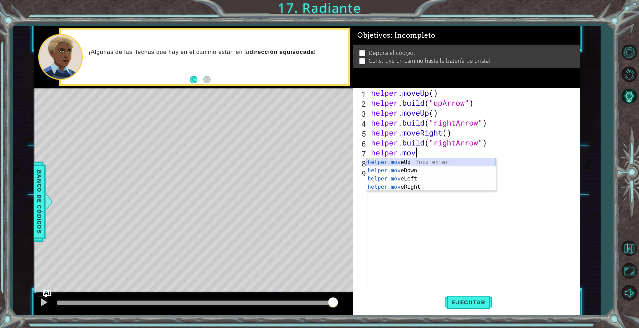
click at [440, 158] on div "helper.mov eUp Toca enter helper.mov eDown Toca enter helper.mov eLeft Toca ent…" at bounding box center [430, 182] width 129 height 49
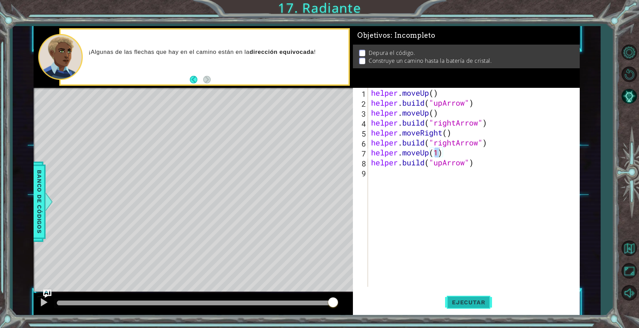
click at [459, 300] on span "Ejecutar" at bounding box center [468, 301] width 47 height 7
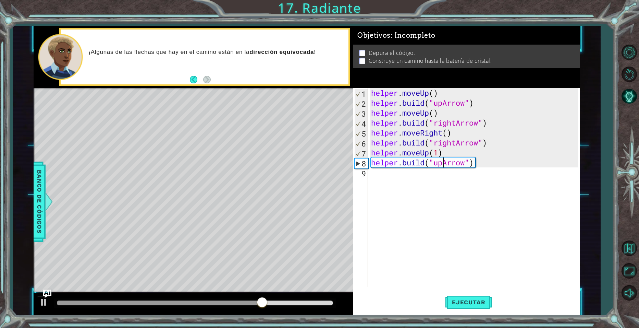
click at [444, 162] on div "helper . moveUp ( ) helper . build ( "upArrow" ) helper . moveUp ( ) helper . b…" at bounding box center [475, 197] width 211 height 219
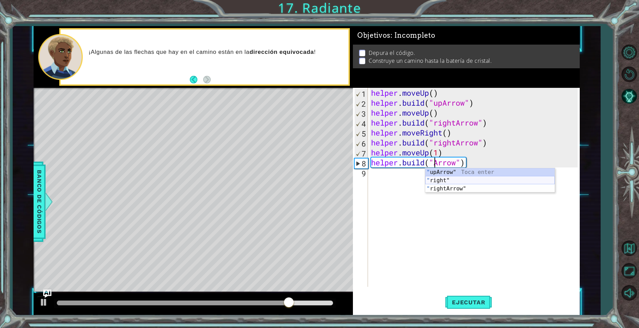
click at [436, 181] on div "" upArrow" Toca enter " right" Toca enter " rightArrow" Toca enter" at bounding box center [489, 188] width 129 height 41
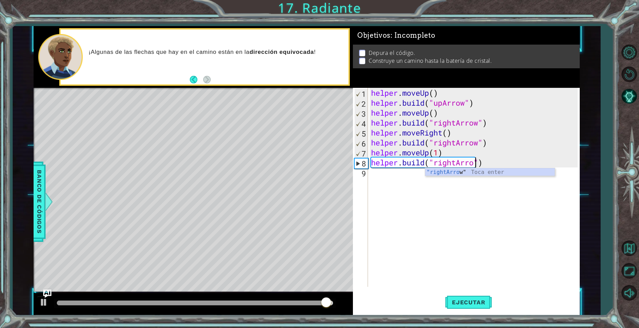
scroll to position [0, 5]
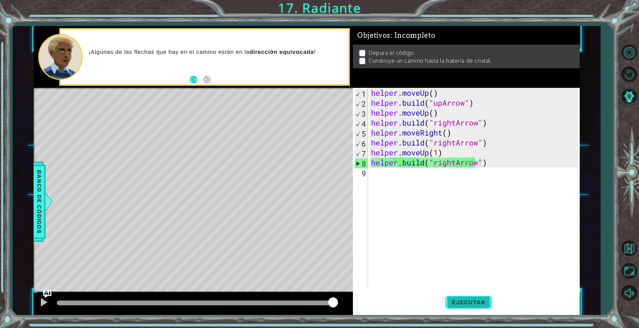
click at [468, 296] on button "Ejecutar" at bounding box center [468, 302] width 47 height 23
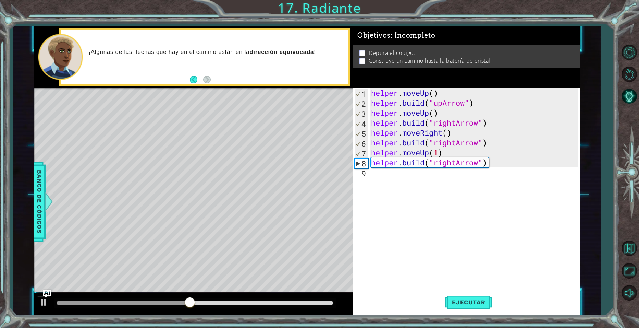
click at [455, 142] on div "helper . moveUp ( ) helper . build ( "upArrow" ) helper . moveUp ( ) helper . b…" at bounding box center [475, 197] width 211 height 219
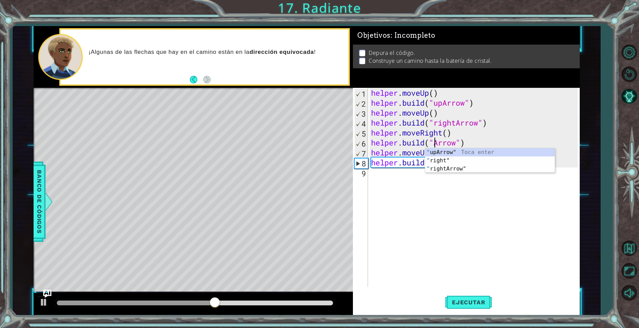
scroll to position [0, 3]
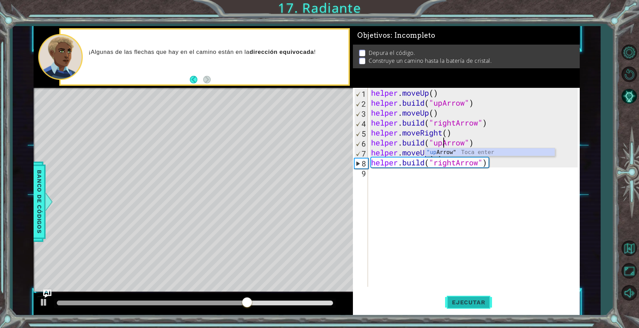
type textarea "[DOMAIN_NAME]("upArrow")"
click at [469, 309] on button "Ejecutar" at bounding box center [468, 302] width 47 height 23
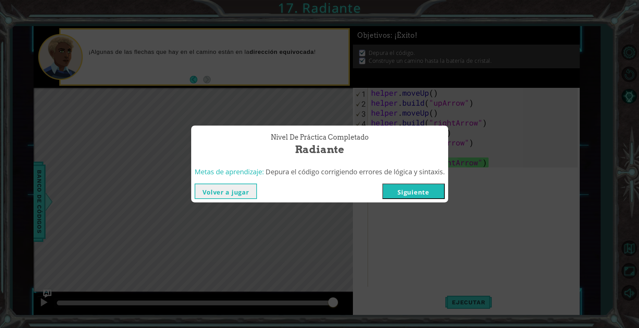
click at [431, 189] on button "Siguiente" at bounding box center [413, 190] width 62 height 15
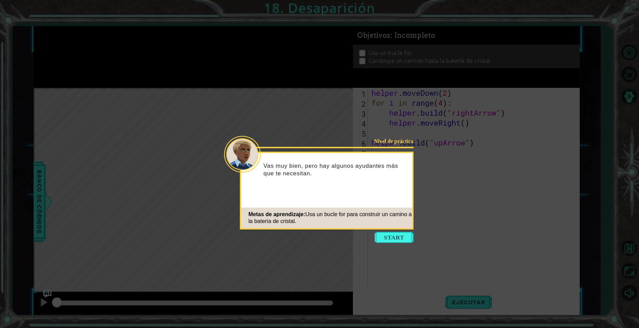
click at [389, 244] on icon at bounding box center [319, 164] width 639 height 328
click at [394, 238] on button "Start" at bounding box center [393, 237] width 39 height 11
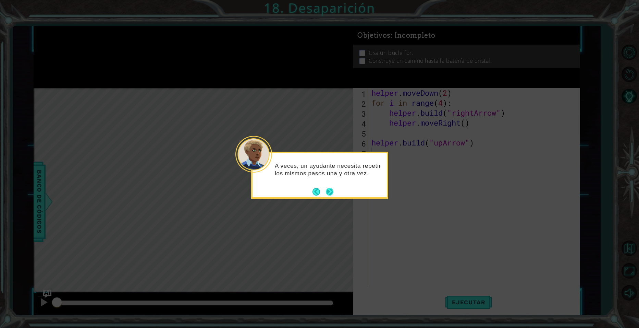
click at [330, 190] on button "Next" at bounding box center [330, 192] width 10 height 10
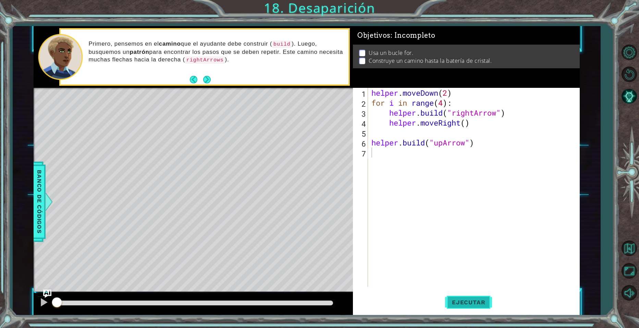
click at [488, 298] on span "Ejecutar" at bounding box center [468, 301] width 47 height 7
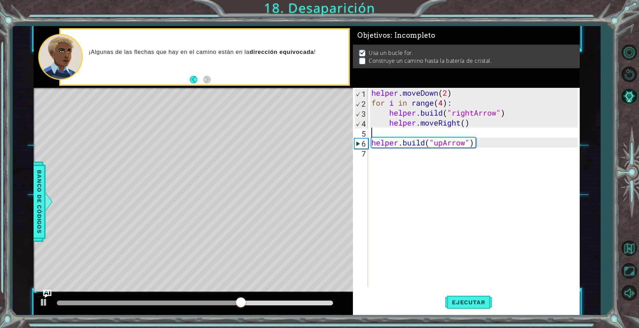
click at [375, 135] on div "helper . moveDown ( 2 ) for i in range ( 4 ) : helper . build ( "rightArrow" ) …" at bounding box center [475, 197] width 211 height 219
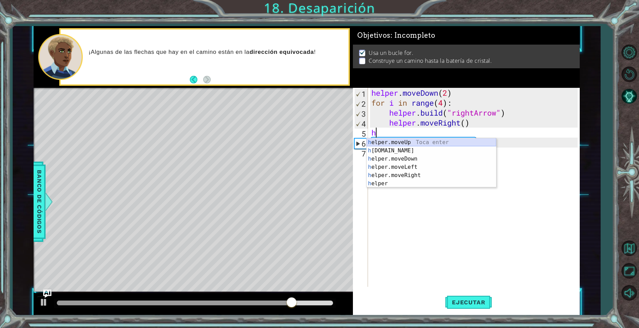
click at [405, 145] on div "h elper.moveUp Toca enter h [DOMAIN_NAME] Toca enter h elper.moveDown Toca ente…" at bounding box center [431, 171] width 129 height 66
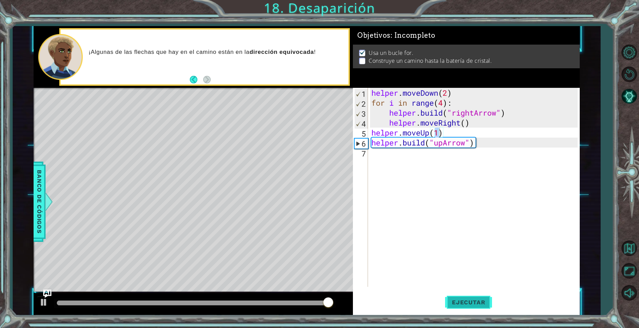
click at [471, 304] on span "Ejecutar" at bounding box center [468, 301] width 47 height 7
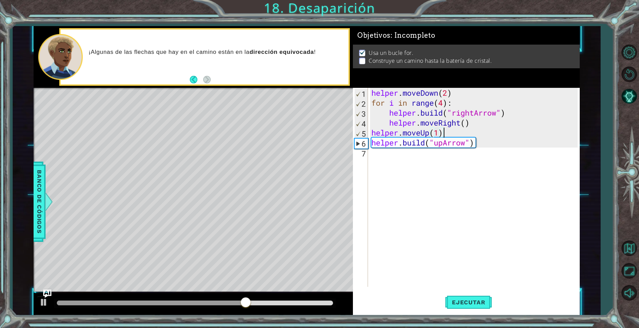
click at [448, 134] on div "helper . moveDown ( 2 ) for i in range ( 4 ) : helper . build ( "rightArrow" ) …" at bounding box center [475, 197] width 211 height 219
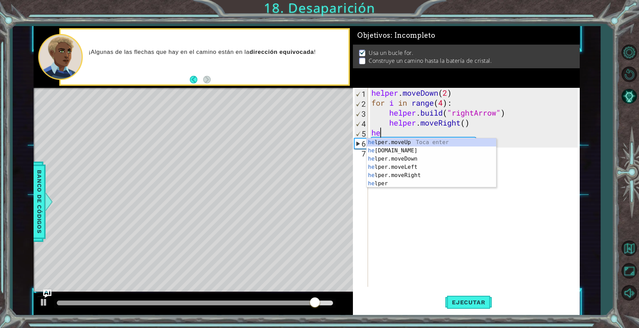
type textarea "h"
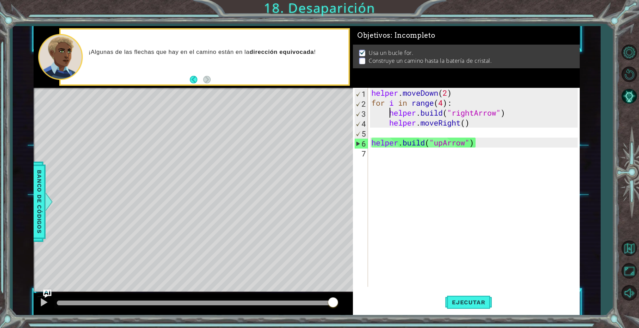
click at [392, 111] on div "helper . moveDown ( 2 ) for i in range ( 4 ) : helper . build ( "rightArrow" ) …" at bounding box center [475, 197] width 211 height 219
drag, startPoint x: 392, startPoint y: 110, endPoint x: 386, endPoint y: 118, distance: 9.7
click at [386, 118] on div "helper . moveDown ( 2 ) for i in range ( 4 ) : helper . build ( "rightArrow" ) …" at bounding box center [475, 197] width 211 height 219
click at [390, 114] on div "helper . moveDown ( 2 ) for i in range ( 4 ) : helper . build ( "rightArrow" ) …" at bounding box center [475, 197] width 211 height 219
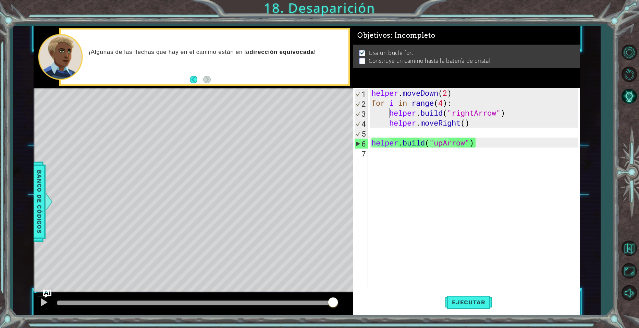
type textarea "[DOMAIN_NAME]("rightArrow")"
drag, startPoint x: 390, startPoint y: 114, endPoint x: 504, endPoint y: 113, distance: 114.8
click at [504, 113] on div "helper . moveDown ( 2 ) for i in range ( 4 ) : helper . build ( "rightArrow" ) …" at bounding box center [475, 197] width 211 height 219
click at [436, 130] on div "helper . moveDown ( 2 ) for i in range ( 4 ) : helper . build ( "rightArrow" ) …" at bounding box center [475, 197] width 211 height 219
paste textarea "[DOMAIN_NAME]("rightArrow")"
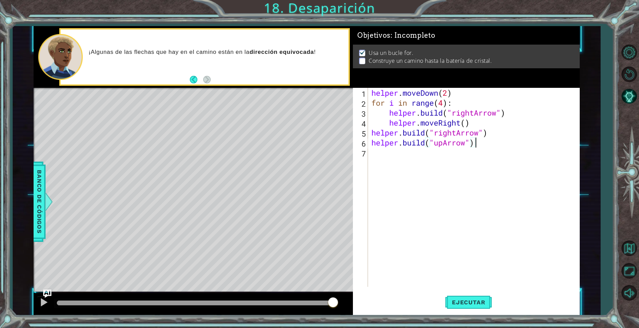
click at [476, 140] on div "helper . moveDown ( 2 ) for i in range ( 4 ) : helper . build ( "rightArrow" ) …" at bounding box center [475, 197] width 211 height 219
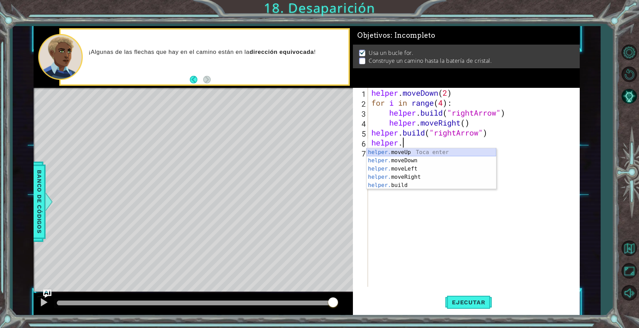
click at [431, 153] on div "helper. moveUp Toca enter helper. moveDown Toca enter helper. moveLeft Toca ent…" at bounding box center [431, 177] width 129 height 58
type textarea "helper.moveUp(1)"
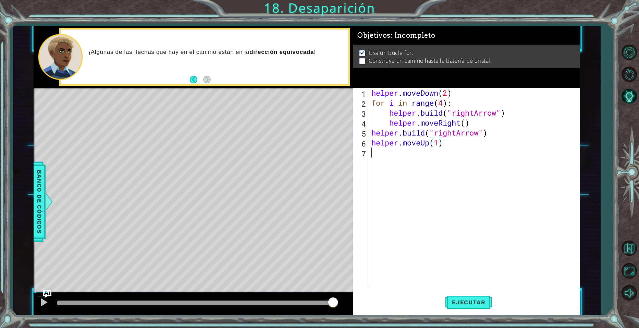
click at [377, 156] on div "helper . moveDown ( 2 ) for i in range ( 4 ) : helper . build ( "rightArrow" ) …" at bounding box center [475, 197] width 211 height 219
paste textarea "[DOMAIN_NAME]("rightArrow")"
click at [458, 151] on div "helper . moveDown ( 2 ) for i in range ( 4 ) : helper . build ( "rightArrow" ) …" at bounding box center [475, 197] width 211 height 219
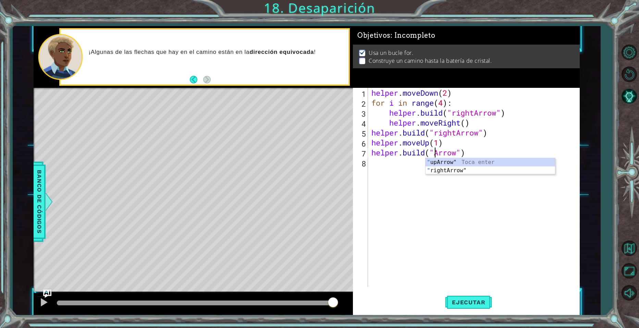
scroll to position [0, 3]
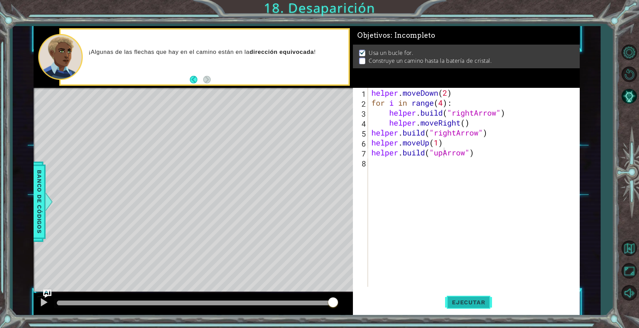
click at [453, 292] on button "Ejecutar" at bounding box center [468, 302] width 47 height 23
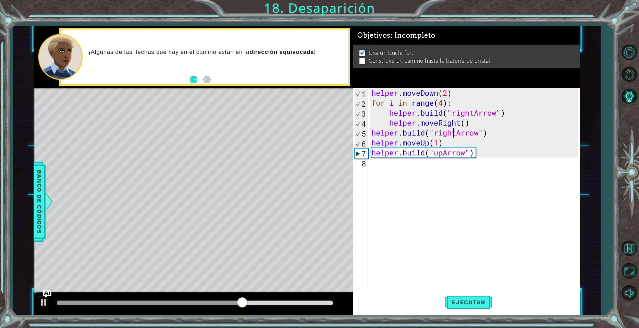
click at [452, 134] on div "helper . moveDown ( 2 ) for i in range ( 4 ) : helper . build ( "rightArrow" ) …" at bounding box center [475, 197] width 211 height 219
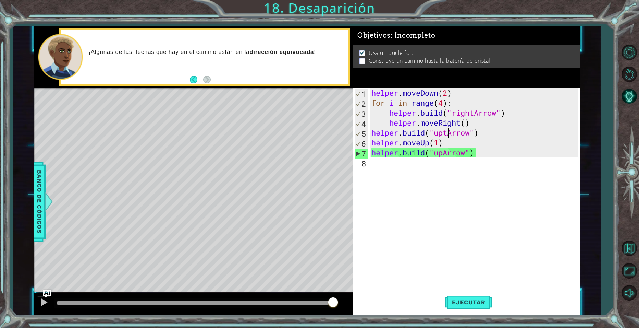
click at [446, 133] on div "helper . moveDown ( 2 ) for i in range ( 4 ) : helper . build ( "rightArrow" ) …" at bounding box center [475, 197] width 211 height 219
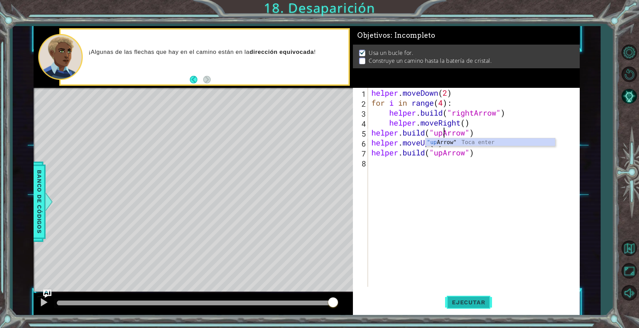
type textarea "[DOMAIN_NAME]("upArrow")"
click at [465, 309] on button "Ejecutar" at bounding box center [468, 302] width 47 height 23
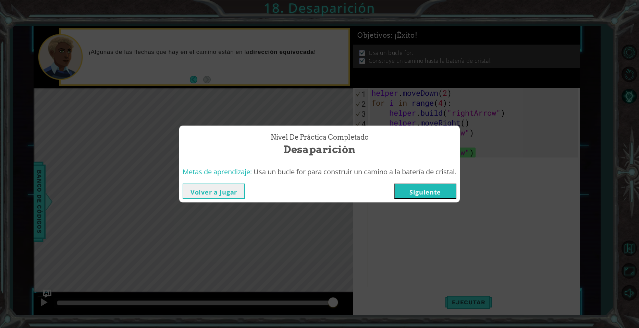
click at [413, 189] on button "Siguiente" at bounding box center [425, 190] width 62 height 15
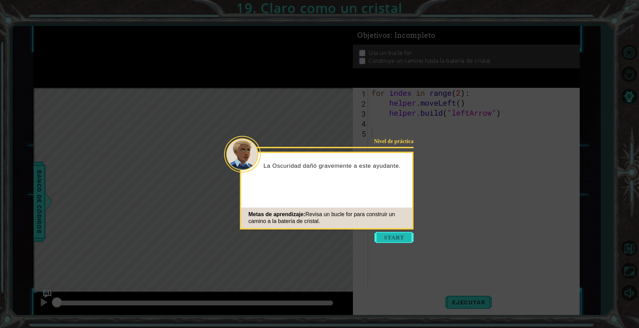
click at [396, 240] on button "Start" at bounding box center [393, 237] width 39 height 11
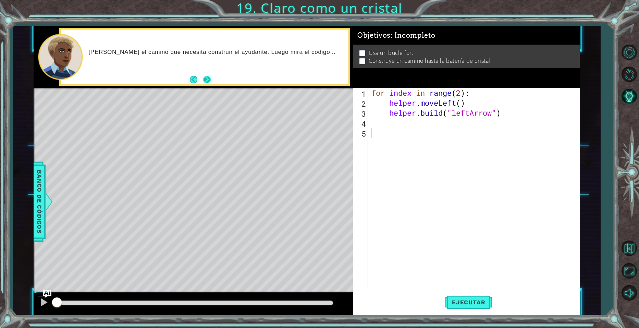
click at [208, 76] on button "Next" at bounding box center [207, 80] width 8 height 8
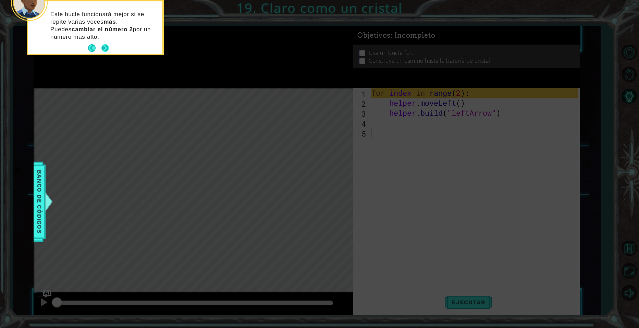
click at [107, 39] on p "Este bucle funcionará mejor si se repite varias veces más . Puedes cambiar el n…" at bounding box center [103, 26] width 107 height 30
click at [103, 44] on button "Next" at bounding box center [105, 48] width 10 height 10
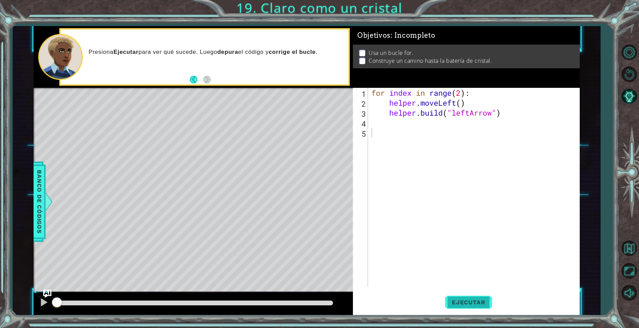
click at [480, 300] on span "Ejecutar" at bounding box center [468, 301] width 47 height 7
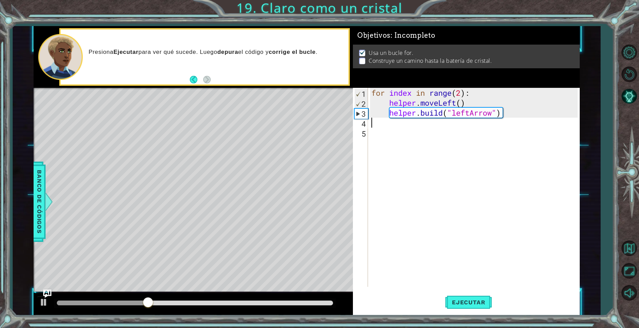
click at [398, 125] on div "for index in range ( 2 ) : helper . moveLeft ( ) helper . build ( "leftArrow" )" at bounding box center [475, 197] width 211 height 219
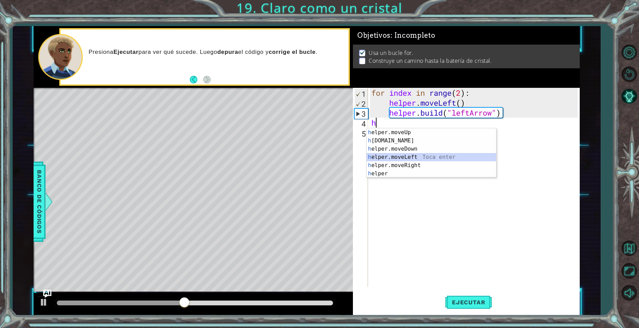
click at [415, 157] on div "h elper.moveUp Toca enter h [DOMAIN_NAME] Toca enter h elper.moveDown Toca ente…" at bounding box center [431, 161] width 129 height 66
type textarea "helper.moveLeft(1)"
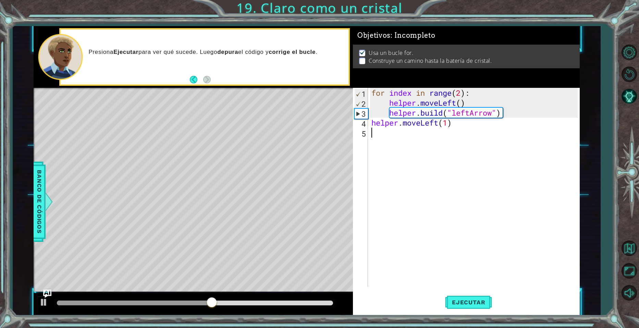
click at [383, 132] on div "for index in range ( 2 ) : helper . moveLeft ( ) helper . build ( "leftArrow" )…" at bounding box center [475, 197] width 211 height 219
drag, startPoint x: 388, startPoint y: 115, endPoint x: 504, endPoint y: 115, distance: 115.1
click at [504, 115] on div "for index in range ( 2 ) : helper . moveLeft ( ) helper . build ( "leftArrow" )…" at bounding box center [475, 197] width 211 height 219
type textarea "[DOMAIN_NAME]("leftArrow")"
click at [407, 131] on div "for index in range ( 2 ) : helper . moveLeft ( ) helper . build ( "leftArrow" )…" at bounding box center [475, 197] width 211 height 219
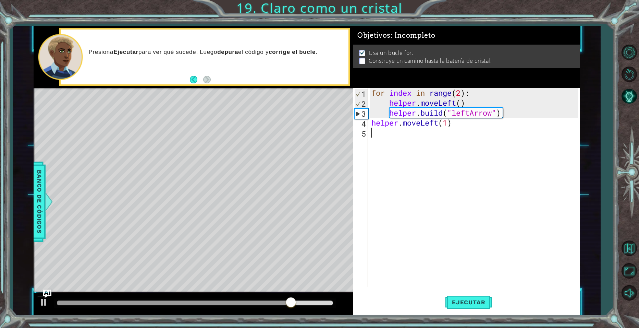
paste textarea "[DOMAIN_NAME]("leftArrow")"
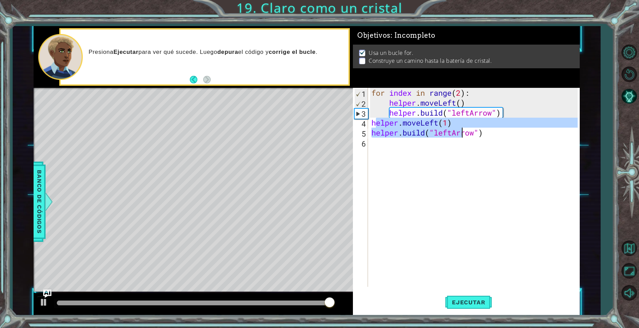
drag, startPoint x: 374, startPoint y: 121, endPoint x: 439, endPoint y: 123, distance: 64.8
click at [439, 123] on div "for index in range ( 2 ) : helper . moveLeft ( ) helper . build ( "leftArrow" )…" at bounding box center [475, 197] width 211 height 219
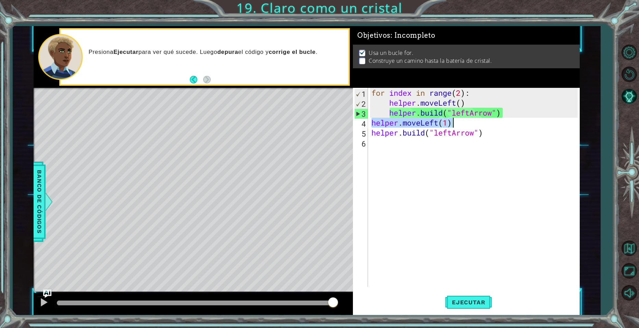
drag, startPoint x: 371, startPoint y: 120, endPoint x: 455, endPoint y: 119, distance: 84.3
click at [455, 119] on div "for index in range ( 2 ) : helper . moveLeft ( ) helper . build ( "leftArrow" )…" at bounding box center [475, 197] width 211 height 219
type textarea "c"
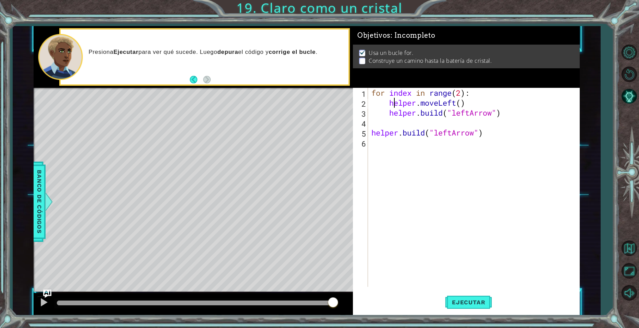
click at [392, 100] on div "for index in range ( 2 ) : helper . moveLeft ( ) helper . build ( "leftArrow" )…" at bounding box center [475, 197] width 211 height 219
type textarea "helper.moveLeft()"
click at [385, 103] on div "for index in range ( 2 ) : helper . moveLeft ( ) helper . build ( "leftArrow" )…" at bounding box center [475, 197] width 211 height 219
drag, startPoint x: 390, startPoint y: 102, endPoint x: 466, endPoint y: 103, distance: 76.1
click at [466, 103] on div "for index in range ( 2 ) : helper . moveLeft ( ) helper . build ( "leftArrow" )…" at bounding box center [475, 197] width 211 height 219
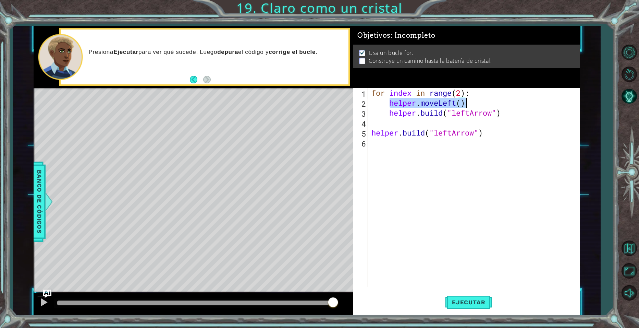
click at [409, 126] on div "for index in range ( 2 ) : helper . moveLeft ( ) helper . build ( "leftArrow" )…" at bounding box center [475, 197] width 211 height 219
paste textarea "helper.moveLeft()"
type textarea "helper.moveLeft()"
click at [374, 146] on div "for index in range ( 2 ) : helper . moveLeft ( ) helper . build ( "leftArrow" )…" at bounding box center [475, 197] width 211 height 219
paste textarea "helper.moveLeft()"
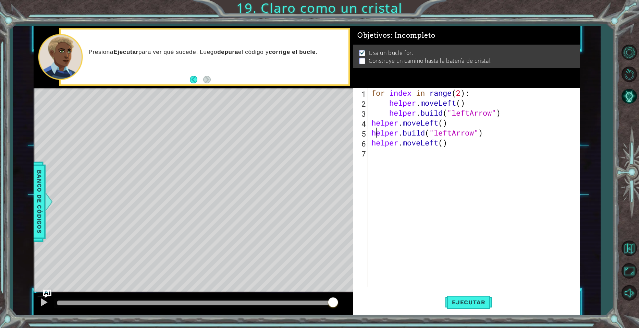
click at [371, 136] on div "for index in range ( 2 ) : helper . moveLeft ( ) helper . build ( "leftArrow" )…" at bounding box center [475, 197] width 211 height 219
type textarea "[DOMAIN_NAME]("leftArrow")"
drag, startPoint x: 373, startPoint y: 132, endPoint x: 495, endPoint y: 136, distance: 122.0
click at [495, 136] on div "for index in range ( 2 ) : helper . moveLeft ( ) helper . build ( "leftArrow" )…" at bounding box center [475, 197] width 211 height 219
click at [429, 163] on div "for index in range ( 2 ) : helper . moveLeft ( ) helper . build ( "leftArrow" )…" at bounding box center [475, 197] width 211 height 219
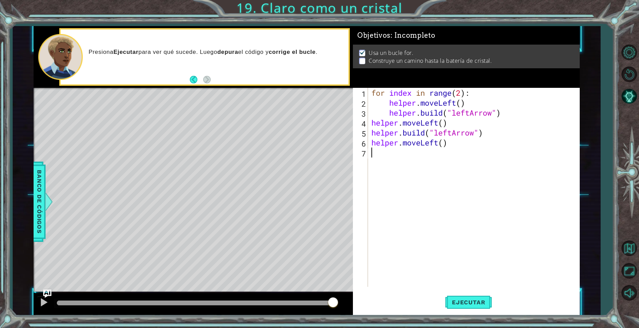
paste textarea "[DOMAIN_NAME]("leftArrow")"
type textarea "[DOMAIN_NAME]("leftArrow")"
click at [477, 301] on span "Ejecutar" at bounding box center [468, 301] width 47 height 7
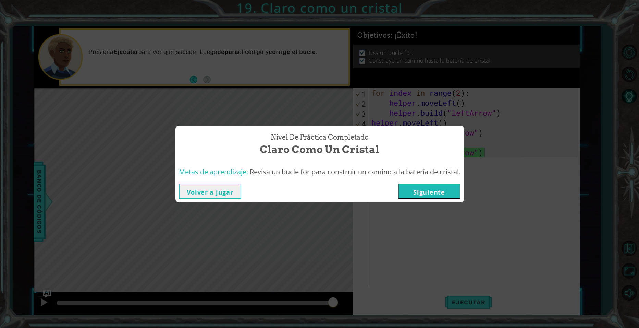
click at [453, 190] on button "Siguiente" at bounding box center [429, 190] width 62 height 15
